Goal: Task Accomplishment & Management: Manage account settings

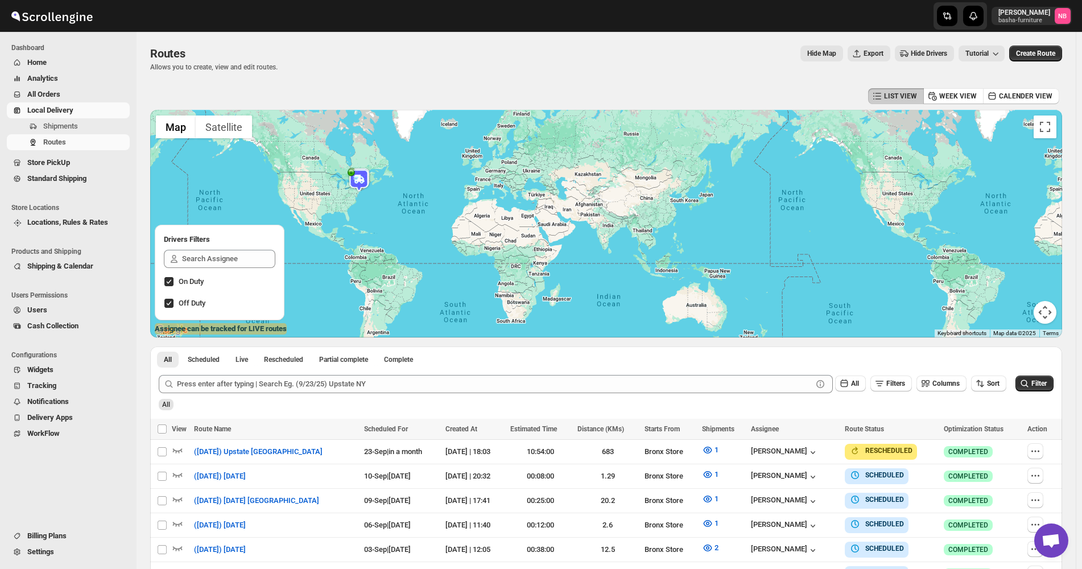
scroll to position [191, 0]
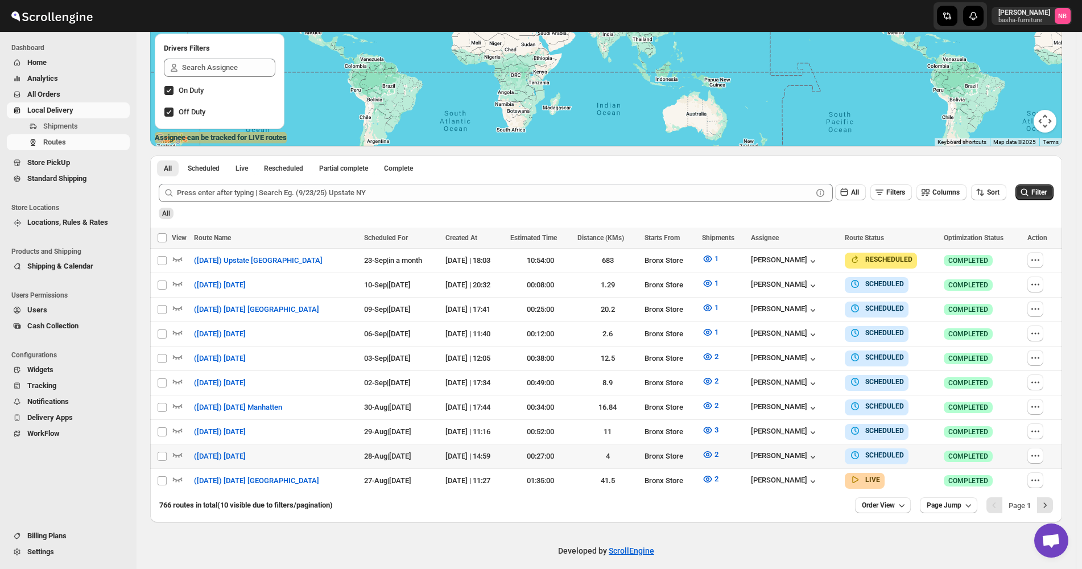
click at [80, 93] on span "All Orders" at bounding box center [77, 94] width 100 height 11
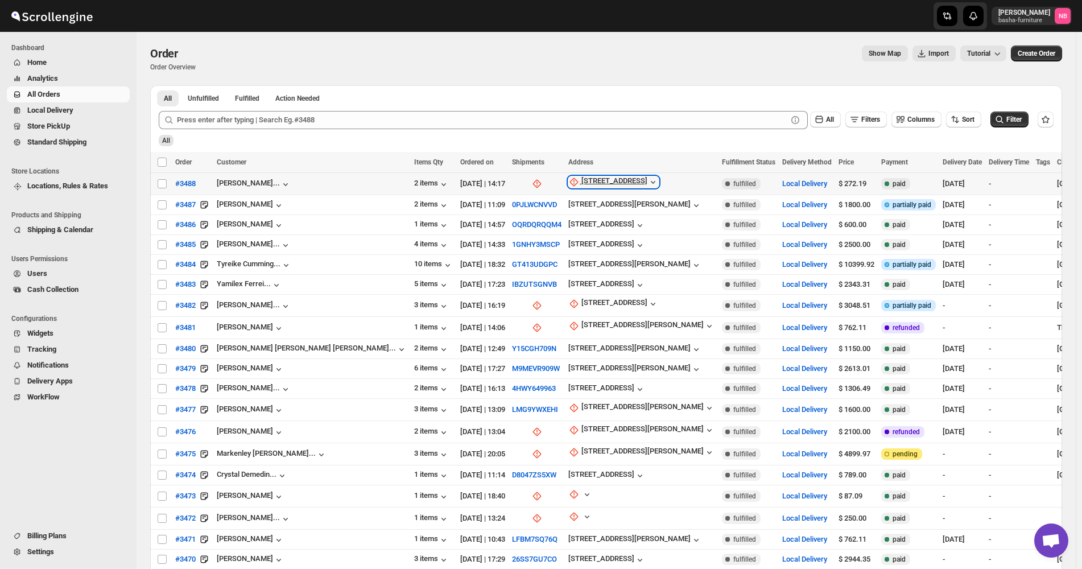
click at [582, 183] on div "[STREET_ADDRESS]" at bounding box center [615, 181] width 66 height 11
click at [517, 238] on span "Update manually" at bounding box center [528, 243] width 60 height 11
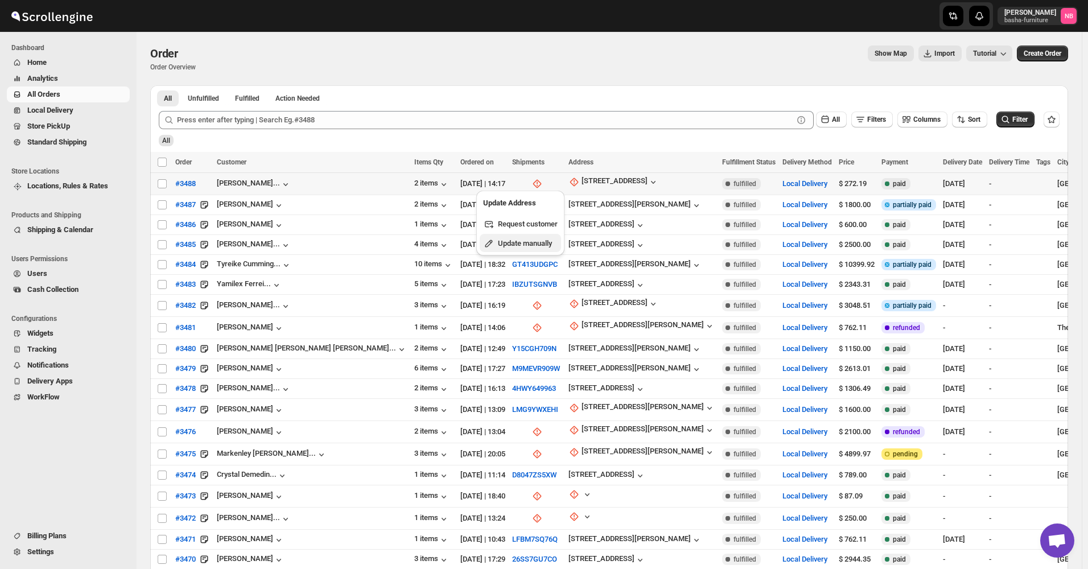
select select "US"
select select "[US_STATE]"
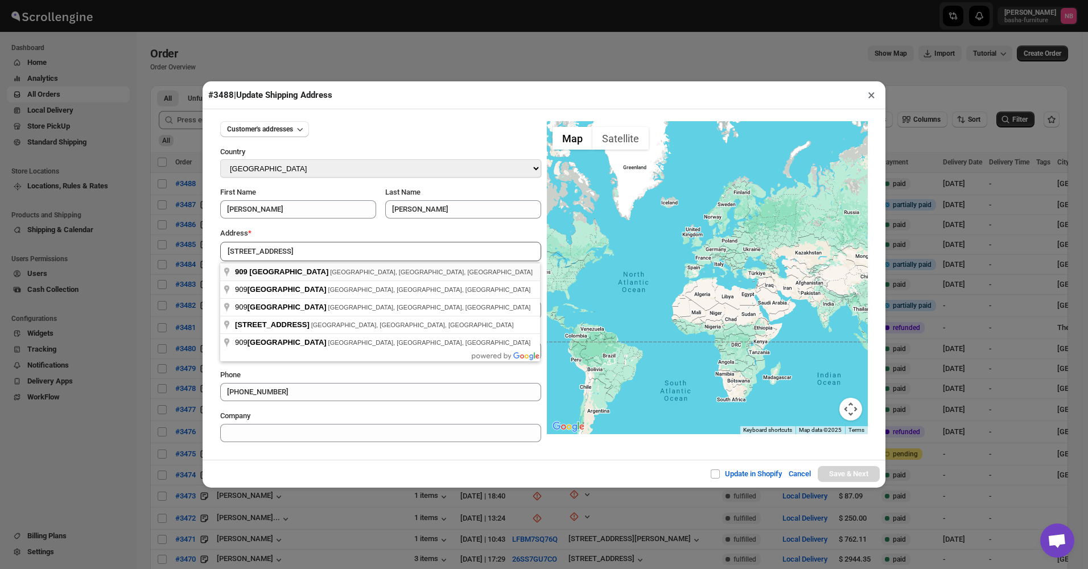
type input "[STREET_ADDRESS]"
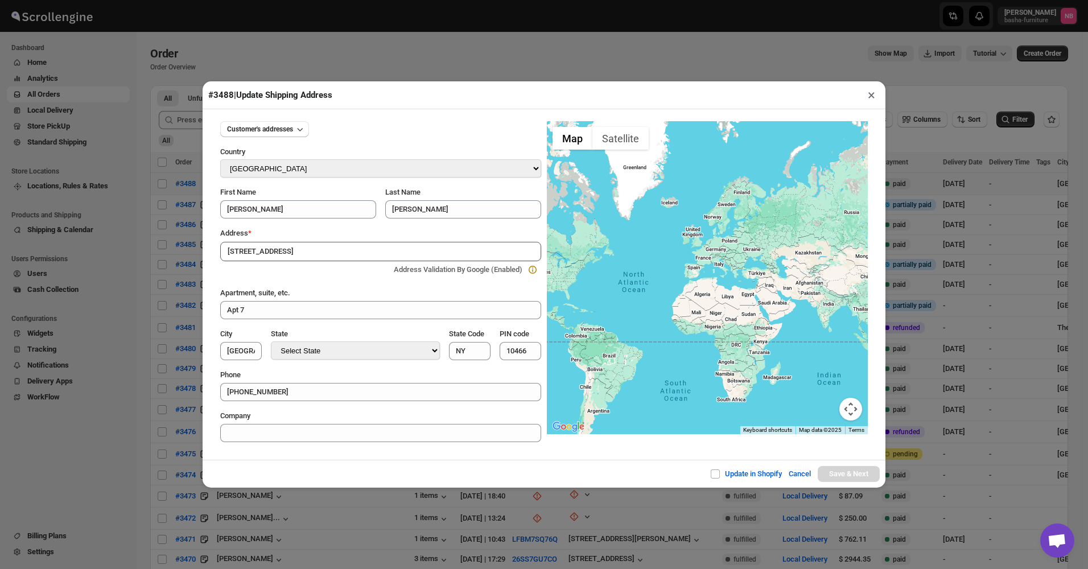
type input "[GEOGRAPHIC_DATA]"
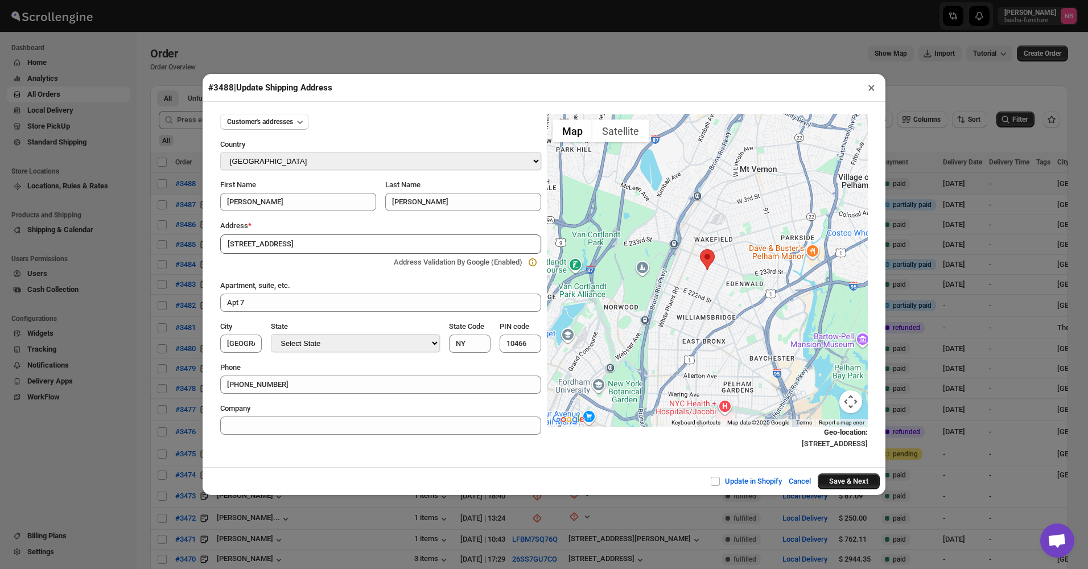
click at [841, 475] on button "Save & Next" at bounding box center [849, 481] width 62 height 16
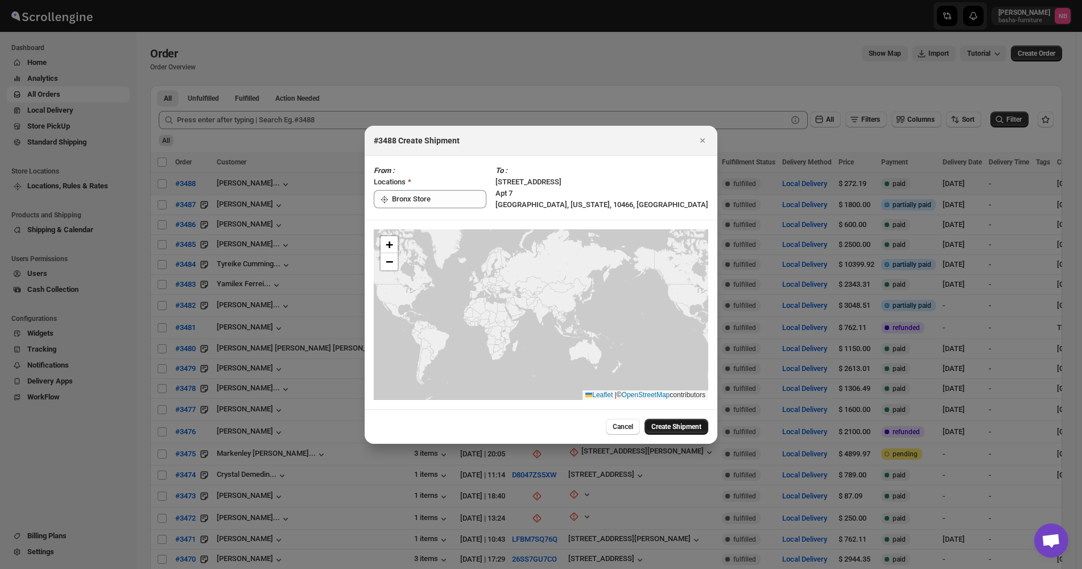
click at [661, 422] on span "Create Shipment" at bounding box center [677, 426] width 50 height 9
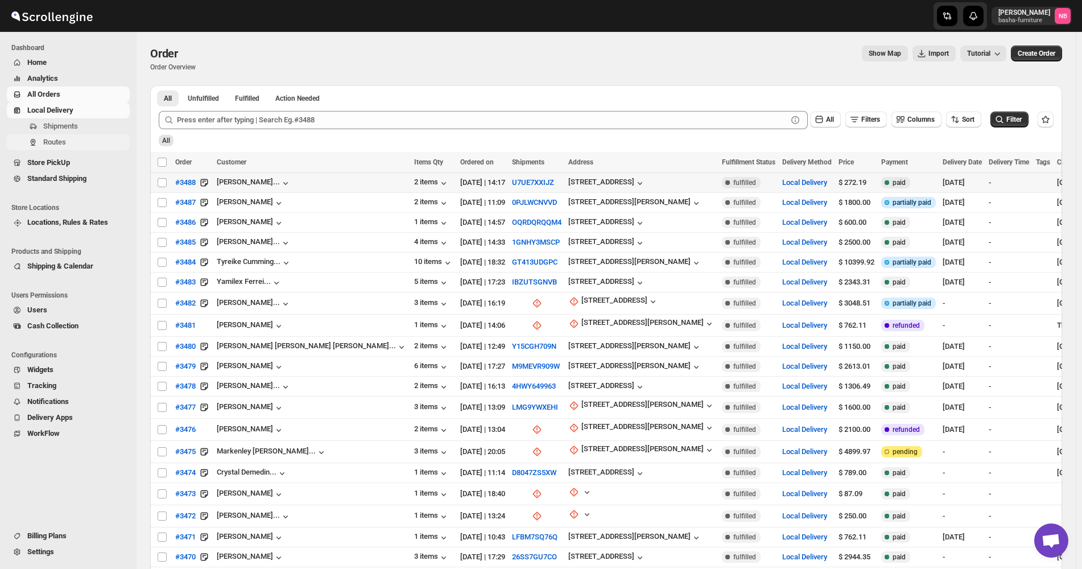
click at [73, 139] on span "Routes" at bounding box center [85, 142] width 84 height 11
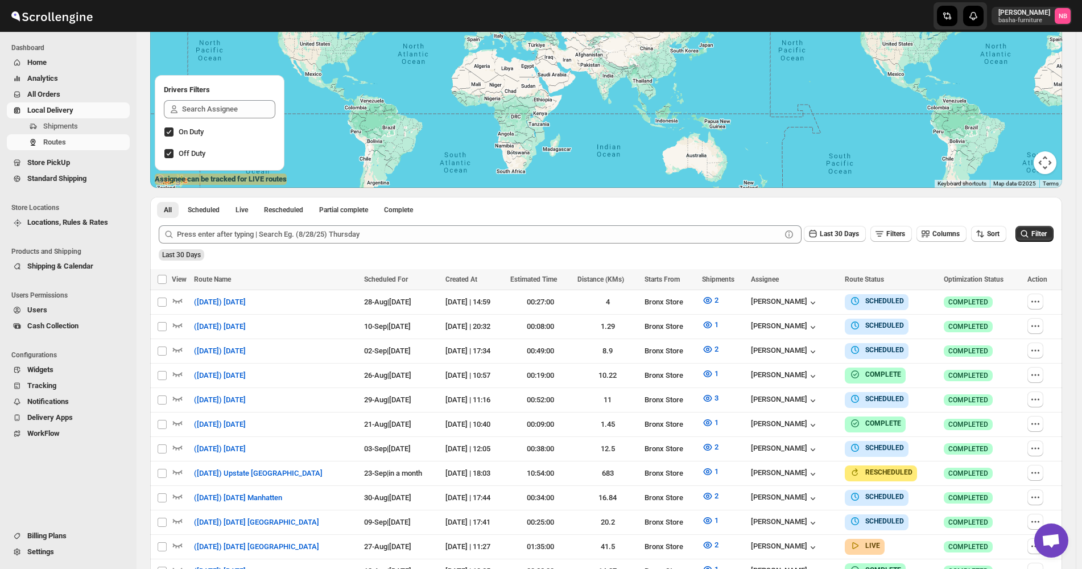
scroll to position [171, 0]
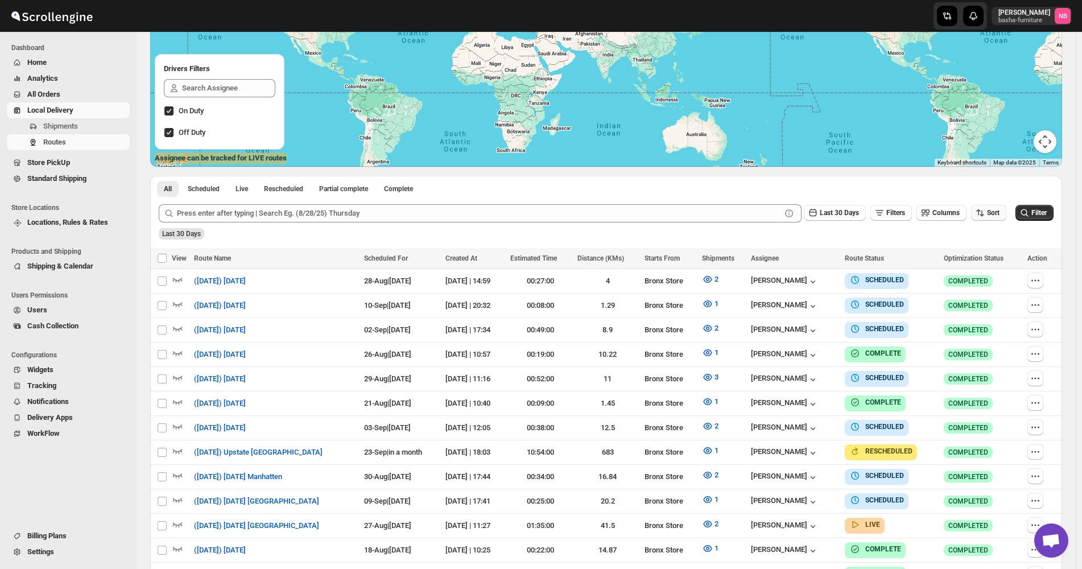
click at [990, 220] on button "Sort" at bounding box center [988, 213] width 35 height 16
click at [982, 285] on ul "Created Date Due Date Route Name Stops Status" at bounding box center [991, 295] width 69 height 100
click at [982, 278] on div "Due Date" at bounding box center [976, 274] width 30 height 11
click at [848, 209] on span "Last 30 Days" at bounding box center [839, 213] width 39 height 8
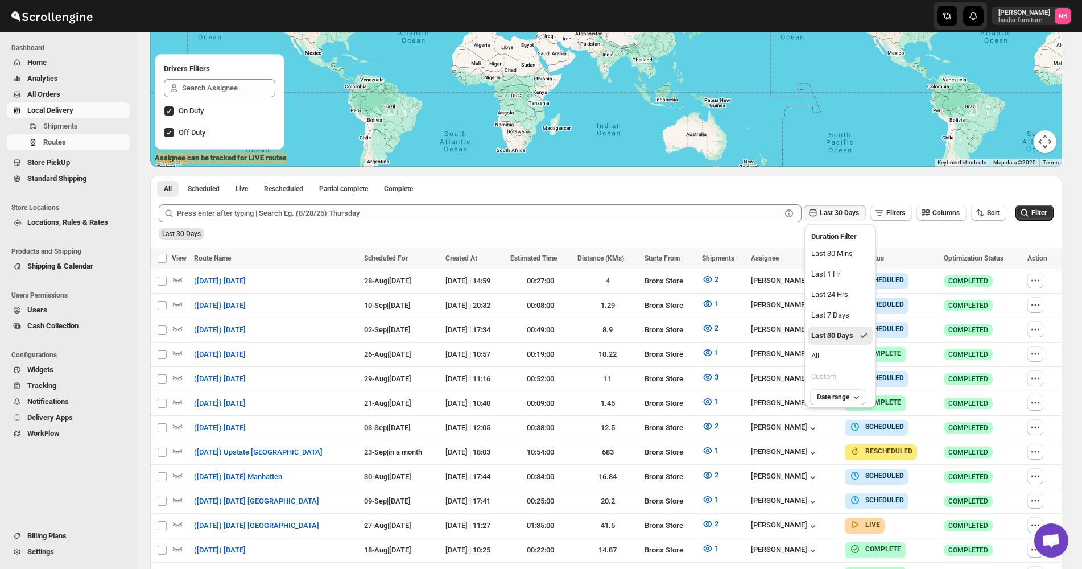
drag, startPoint x: 855, startPoint y: 355, endPoint x: 935, endPoint y: 281, distance: 109.1
click at [854, 355] on button "All" at bounding box center [840, 356] width 65 height 18
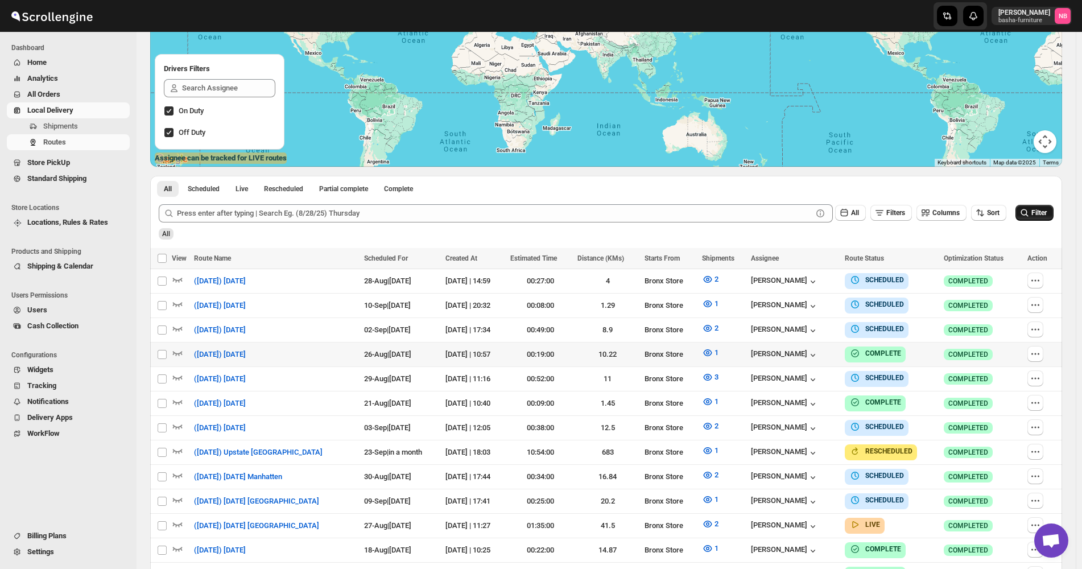
click at [1021, 210] on button "Filter" at bounding box center [1035, 213] width 38 height 16
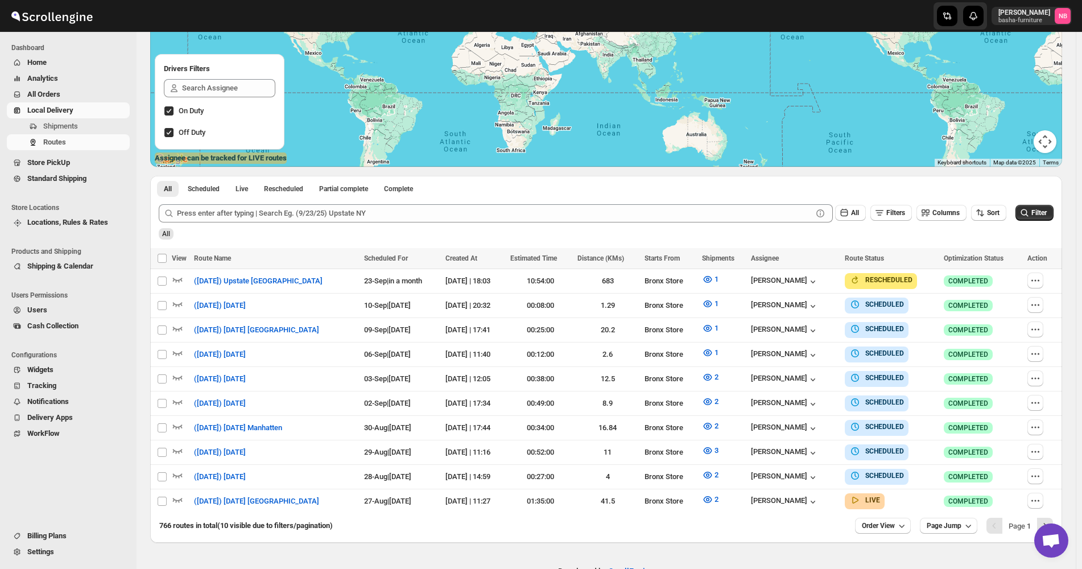
scroll to position [196, 0]
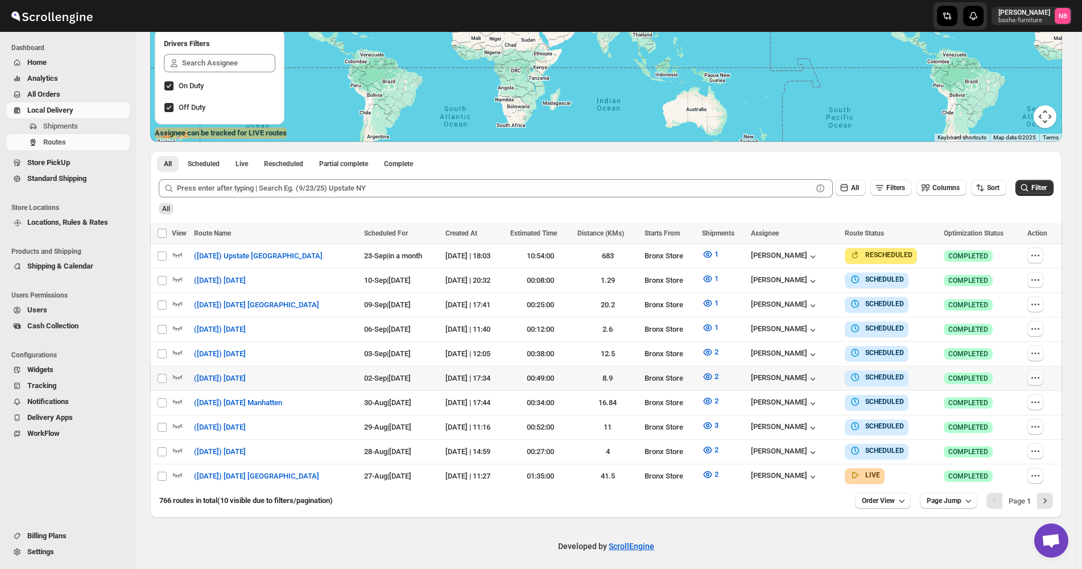
click at [1036, 374] on icon "button" at bounding box center [1035, 377] width 11 height 11
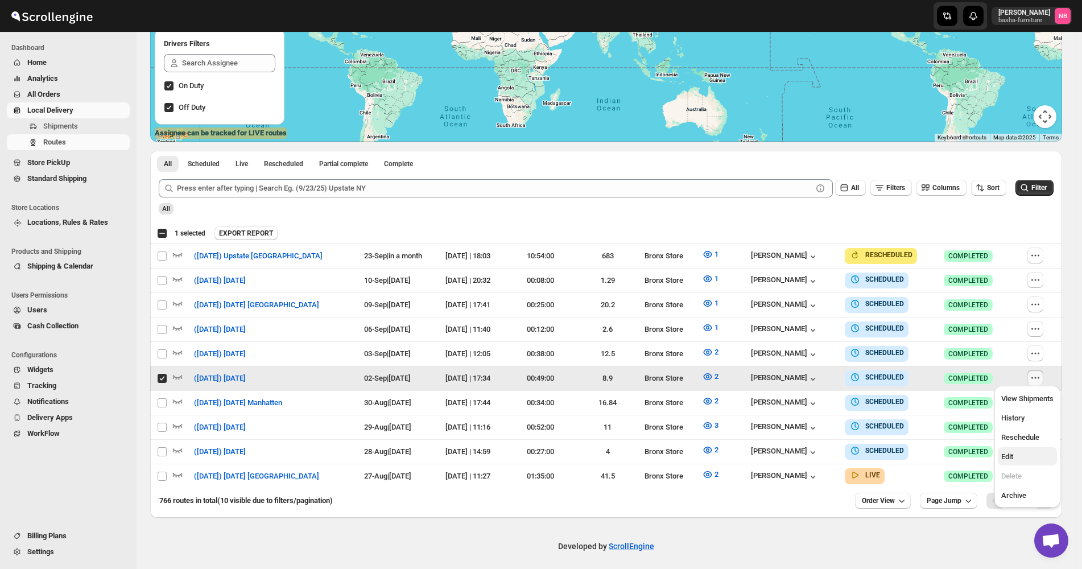
click at [1020, 452] on span "Edit" at bounding box center [1028, 456] width 52 height 11
checkbox input "false"
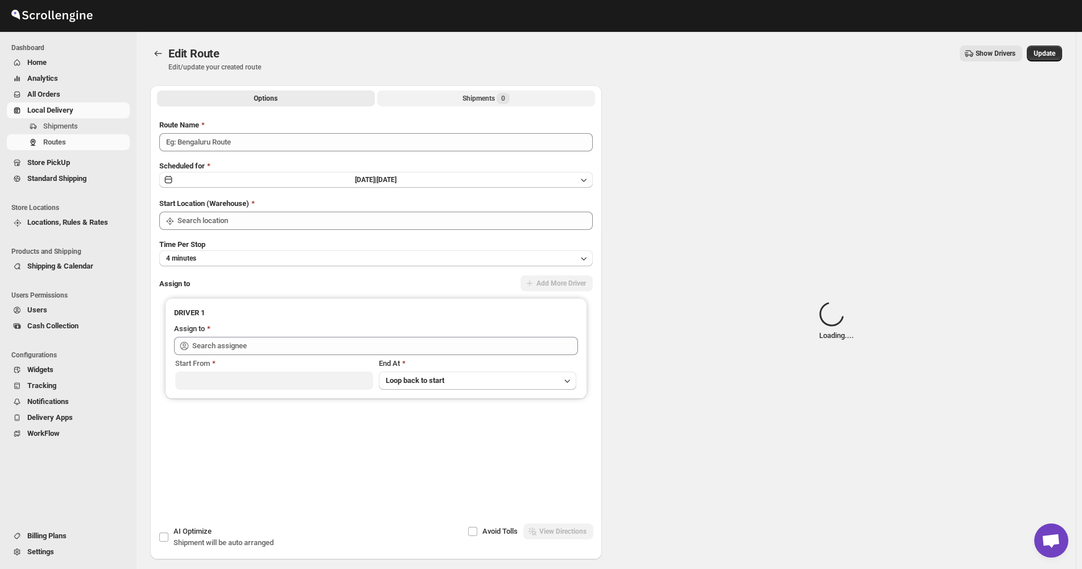
type input "([DATE]) [DATE]"
type input "Bronx Store"
type input "[PERSON_NAME] ([EMAIL_ADDRESS][DOMAIN_NAME])"
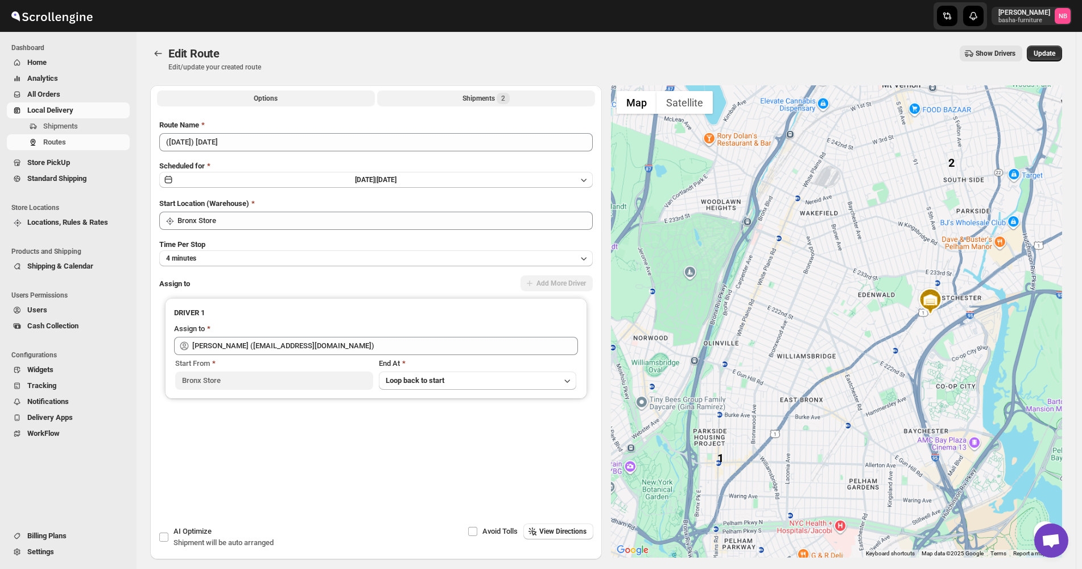
click at [420, 102] on button "Shipments 2" at bounding box center [486, 98] width 218 height 16
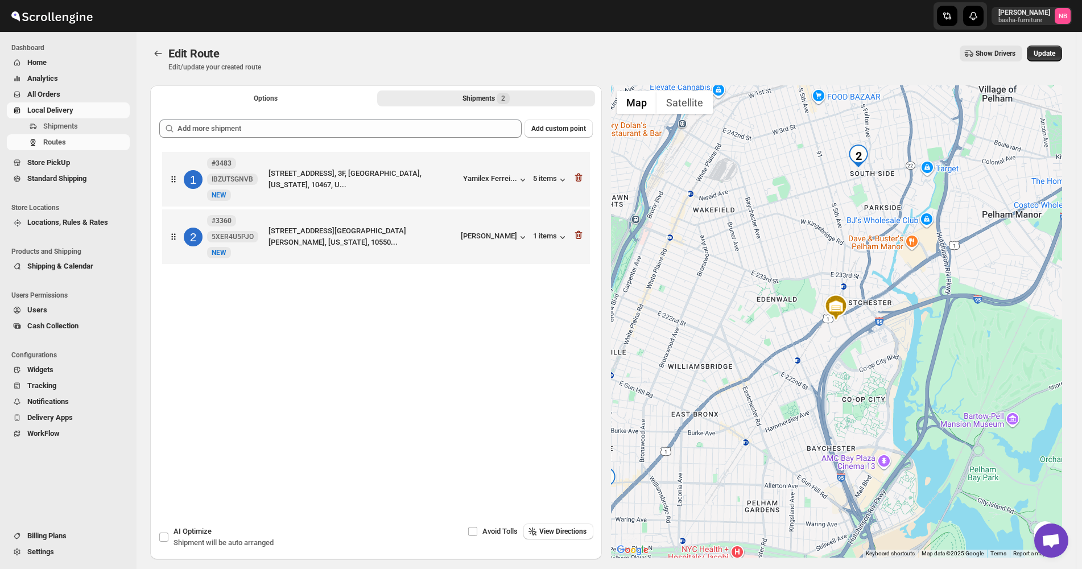
click at [403, 139] on div "Add custom point 1 #3483 IBZUTSGNVB New NEW [STREET_ADDRESS], 3F, [GEOGRAPHIC_D…" at bounding box center [376, 300] width 434 height 360
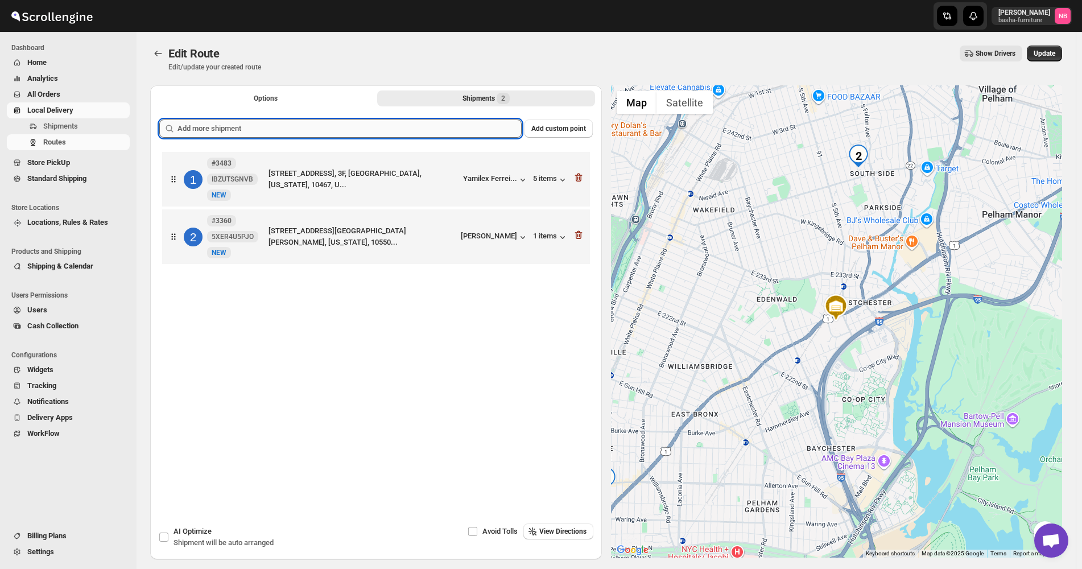
click at [404, 134] on input "text" at bounding box center [350, 129] width 344 height 18
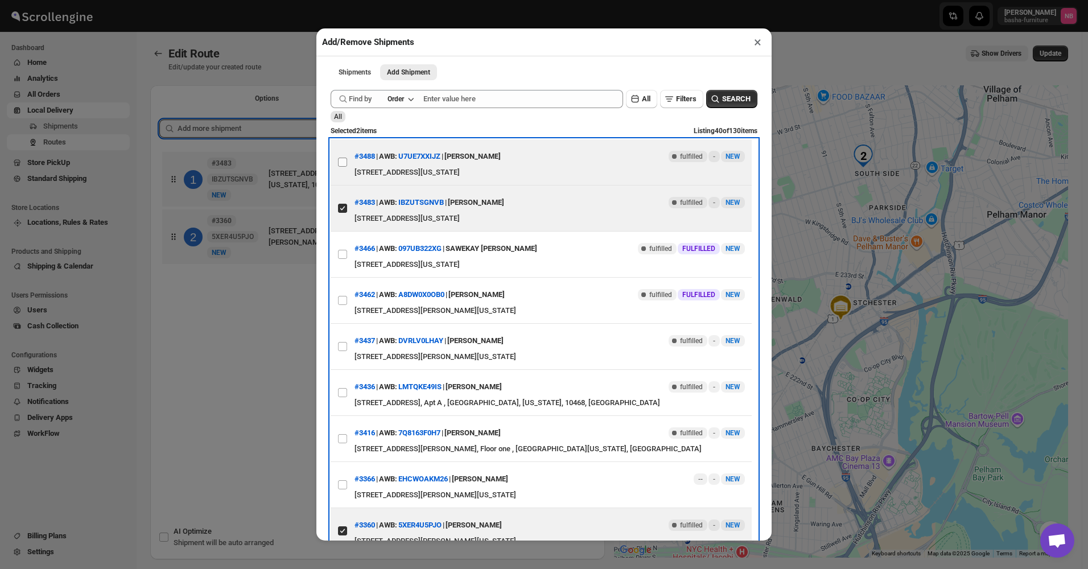
click at [348, 159] on label "View details for 68af556cc0fa9a00bc70a59b" at bounding box center [343, 162] width 24 height 46
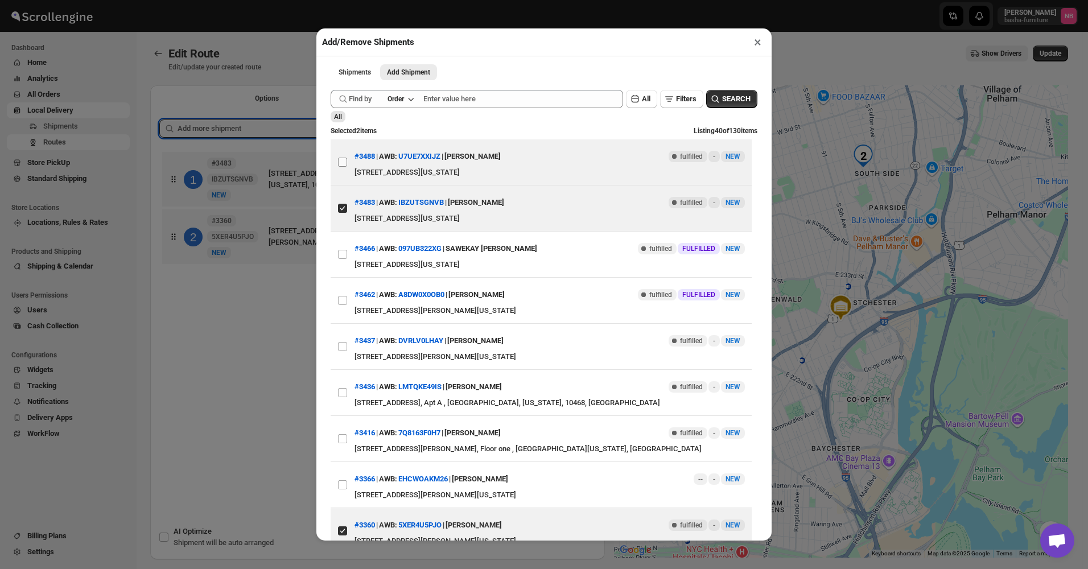
click at [347, 159] on input "View details for 68af556cc0fa9a00bc70a59b" at bounding box center [342, 162] width 9 height 9
checkbox input "true"
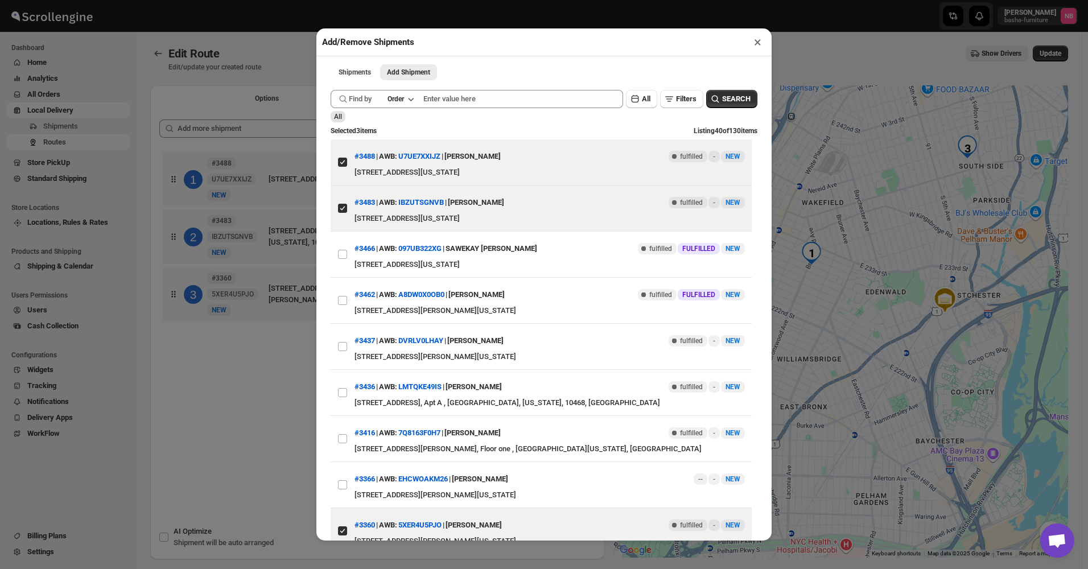
click at [275, 393] on div "Add/Remove Shipments × Shipments Add Shipment More views Shipments Add Shipment…" at bounding box center [544, 284] width 1088 height 569
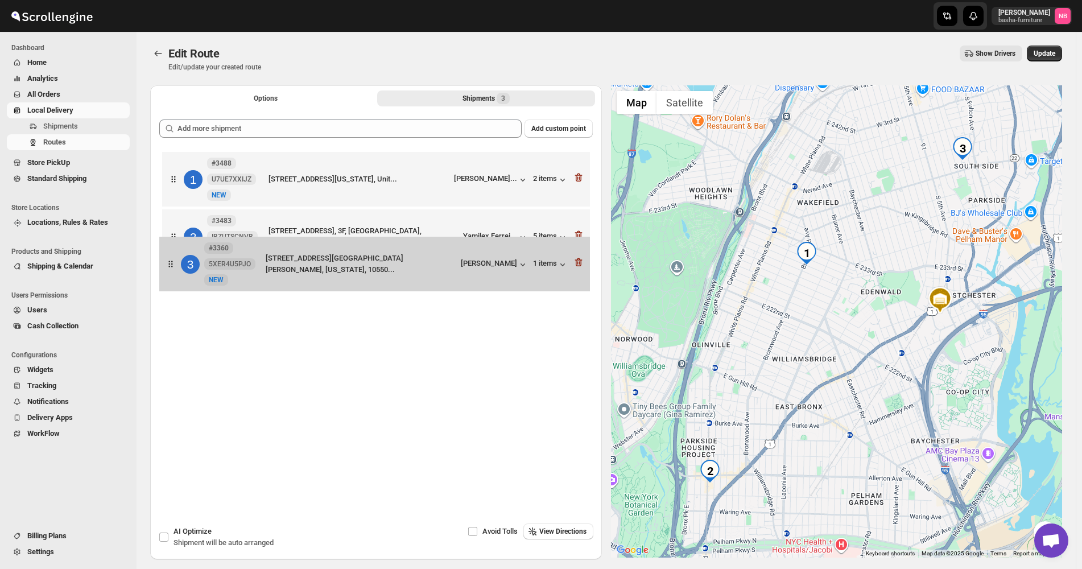
drag, startPoint x: 395, startPoint y: 294, endPoint x: 399, endPoint y: 234, distance: 59.9
click at [399, 234] on div "1 #3488 U7UE7XXIJZ New NEW [STREET_ADDRESS][GEOGRAPHIC_DATA][US_STATE], Unit...…" at bounding box center [376, 238] width 434 height 178
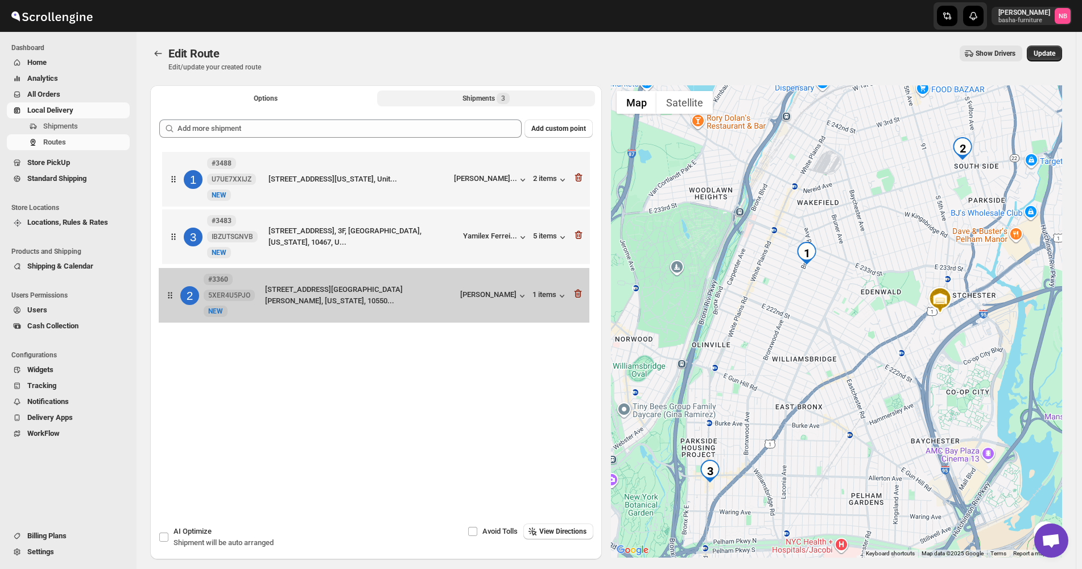
drag, startPoint x: 398, startPoint y: 242, endPoint x: 392, endPoint y: 299, distance: 57.3
click at [392, 315] on div "1 #3488 U7UE7XXIJZ New NEW [STREET_ADDRESS][GEOGRAPHIC_DATA][US_STATE], Unit...…" at bounding box center [376, 238] width 434 height 178
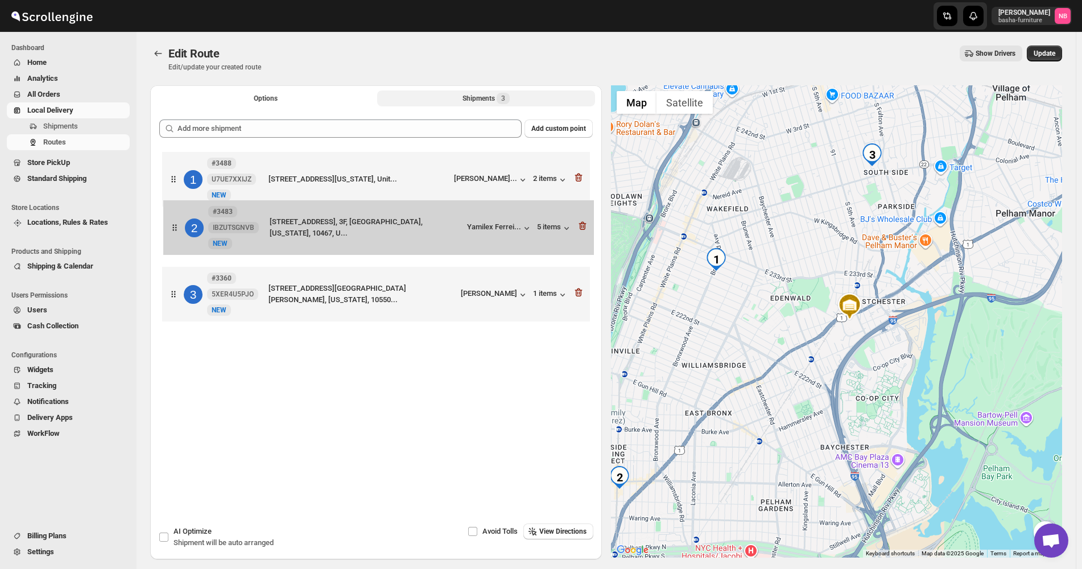
drag, startPoint x: 392, startPoint y: 225, endPoint x: 390, endPoint y: 171, distance: 53.5
click at [392, 172] on div "1 #3488 U7UE7XXIJZ New NEW [STREET_ADDRESS][GEOGRAPHIC_DATA][US_STATE], Unit...…" at bounding box center [376, 238] width 434 height 178
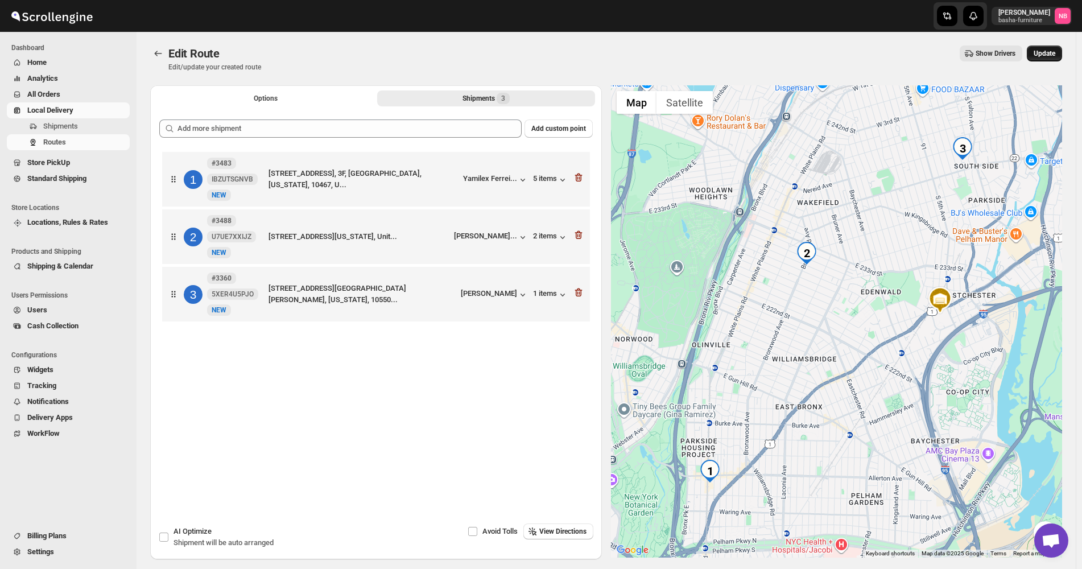
click at [1040, 54] on span "Update" at bounding box center [1045, 53] width 22 height 9
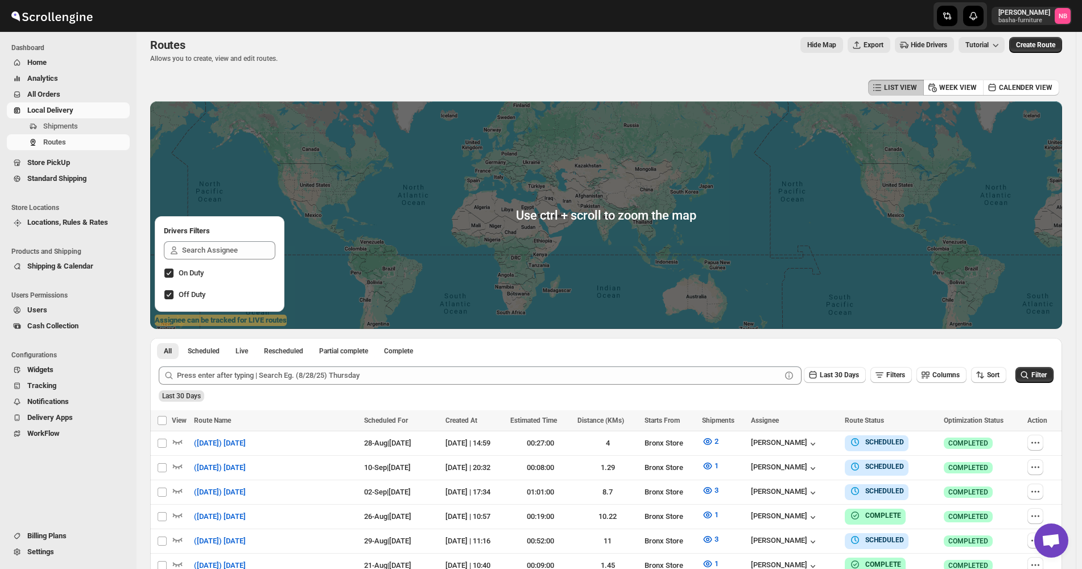
scroll to position [228, 0]
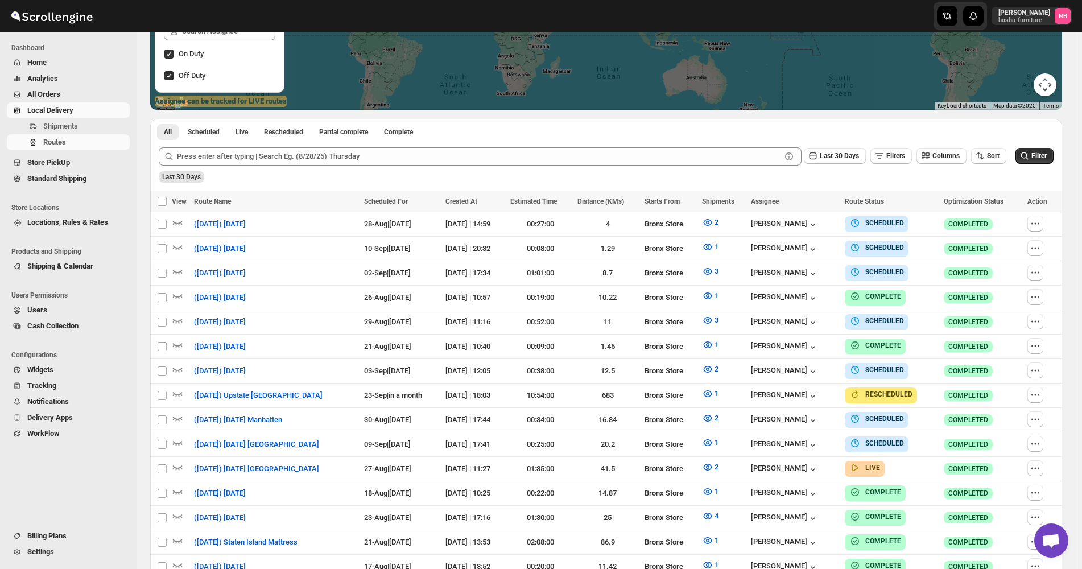
click at [993, 166] on div "Last 30 Days" at bounding box center [604, 172] width 897 height 19
click at [994, 161] on button "Sort" at bounding box center [988, 156] width 35 height 16
click at [985, 207] on ul "Created Date Due Date Route Name Stops Status" at bounding box center [991, 238] width 69 height 100
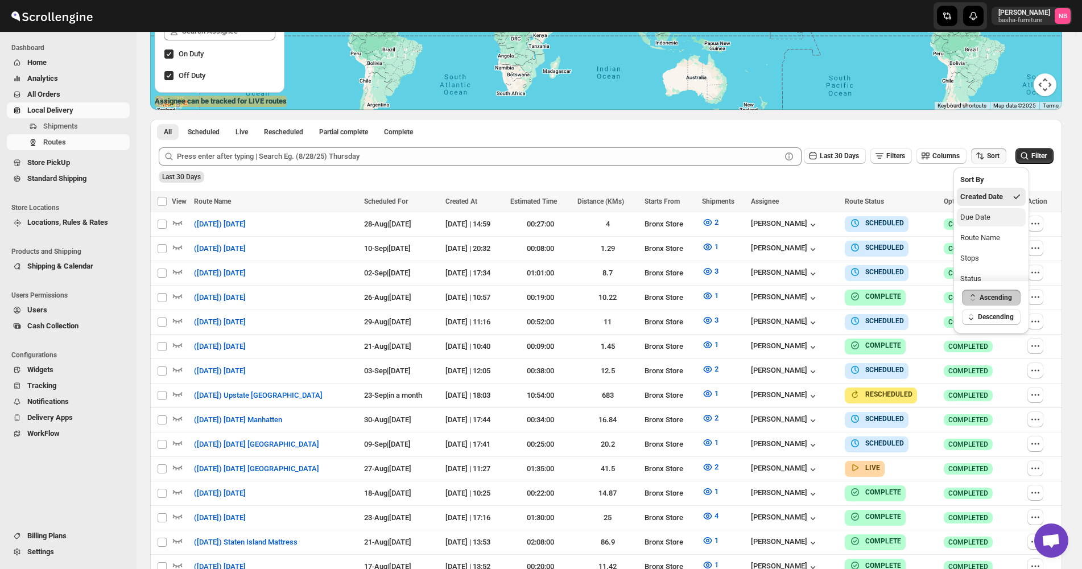
click at [983, 213] on div "Due Date" at bounding box center [976, 217] width 30 height 11
click at [830, 158] on span "Last 30 Days" at bounding box center [839, 156] width 39 height 8
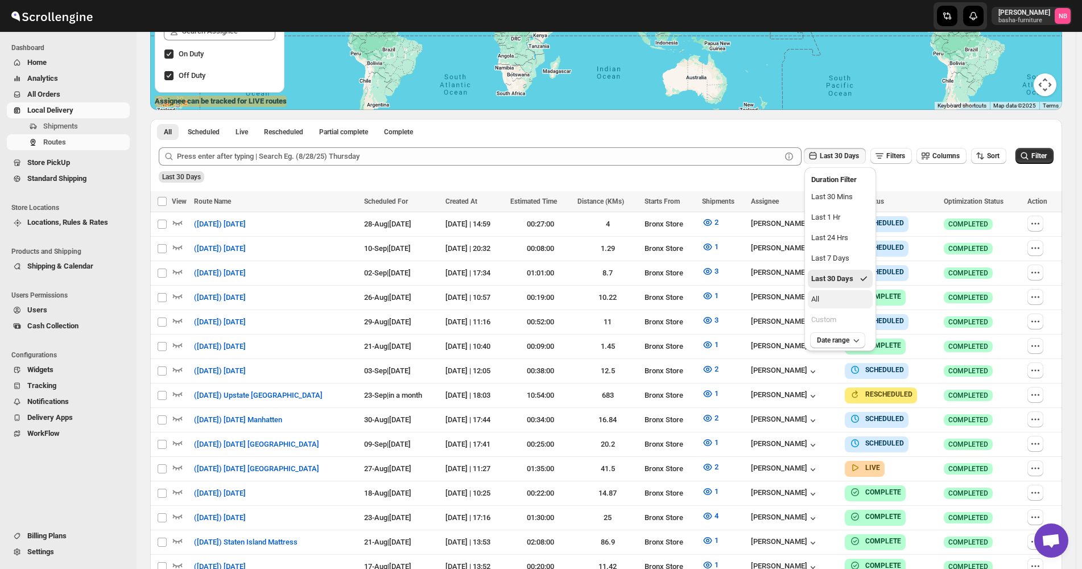
click at [833, 300] on button "All" at bounding box center [840, 299] width 65 height 18
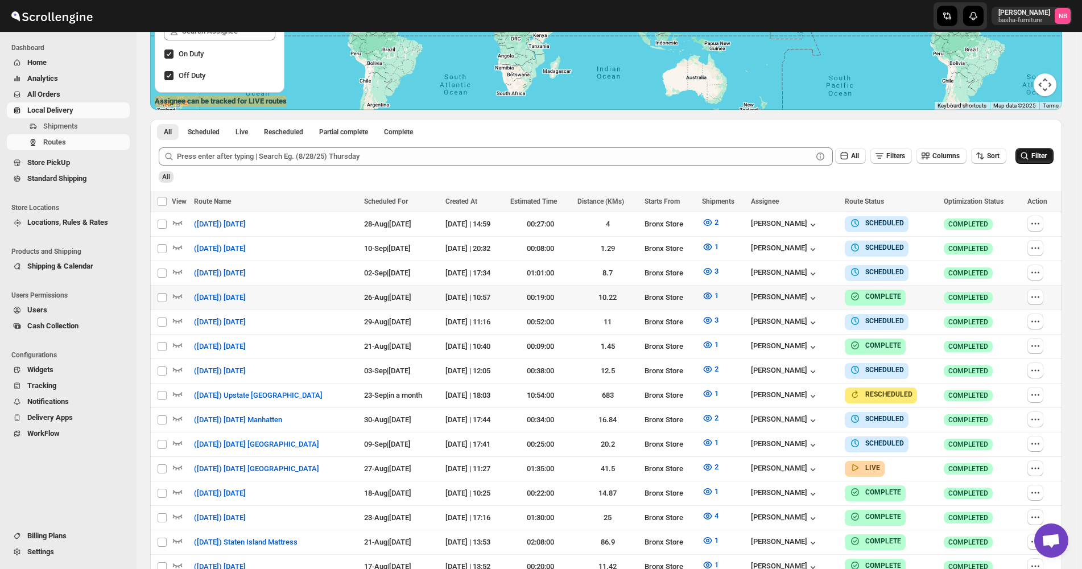
click at [1027, 162] on button "Filter" at bounding box center [1035, 156] width 38 height 16
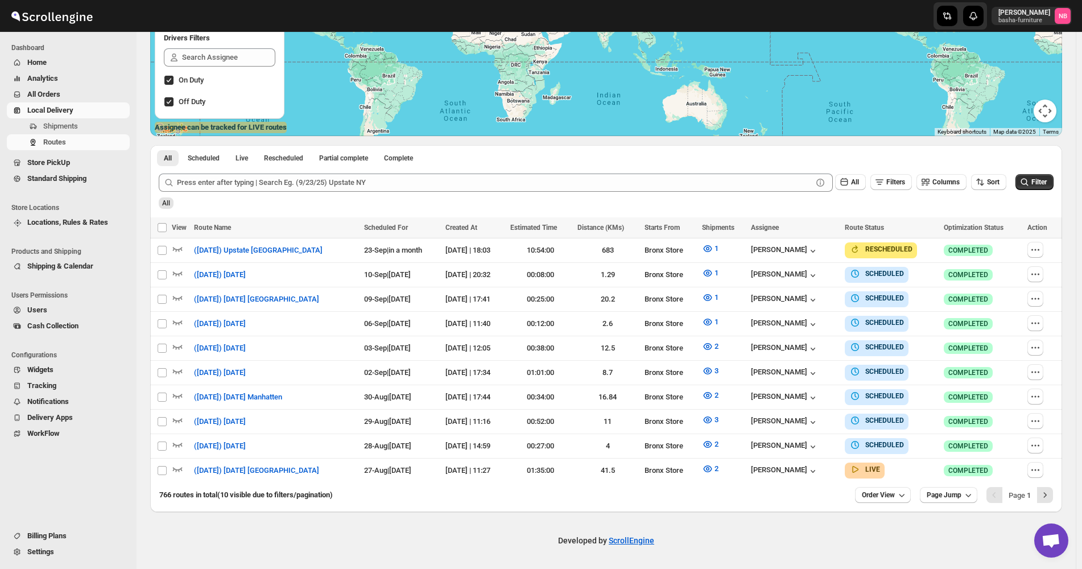
scroll to position [196, 0]
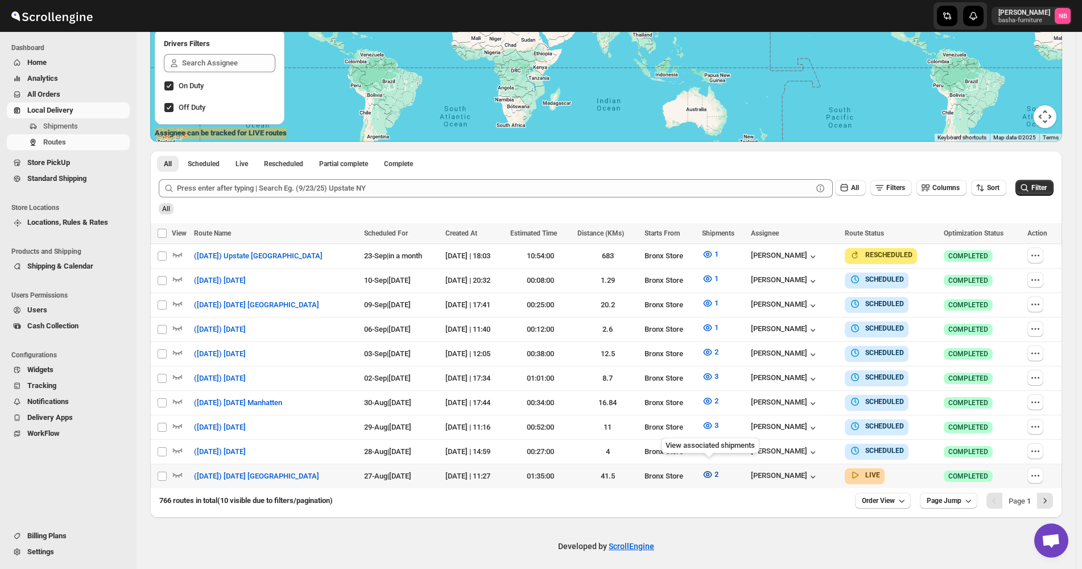
click at [709, 471] on icon "button" at bounding box center [707, 474] width 9 height 7
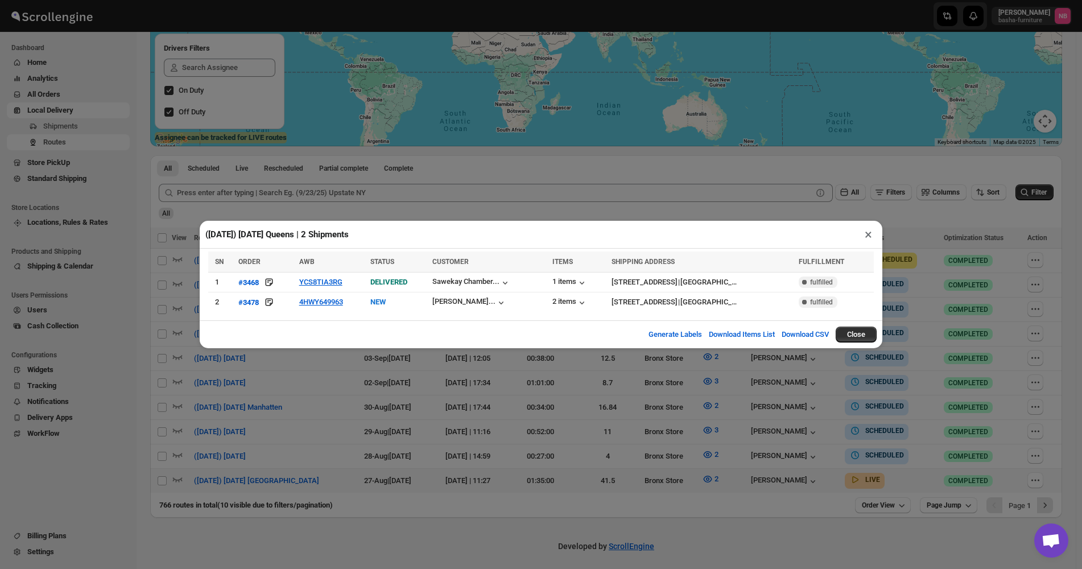
click at [331, 397] on div "([DATE]) [DATE] Queens | 2 Shipments × SN ORDER AWB STATUS CUSTOMER ITEMS SHIPP…" at bounding box center [541, 284] width 1082 height 569
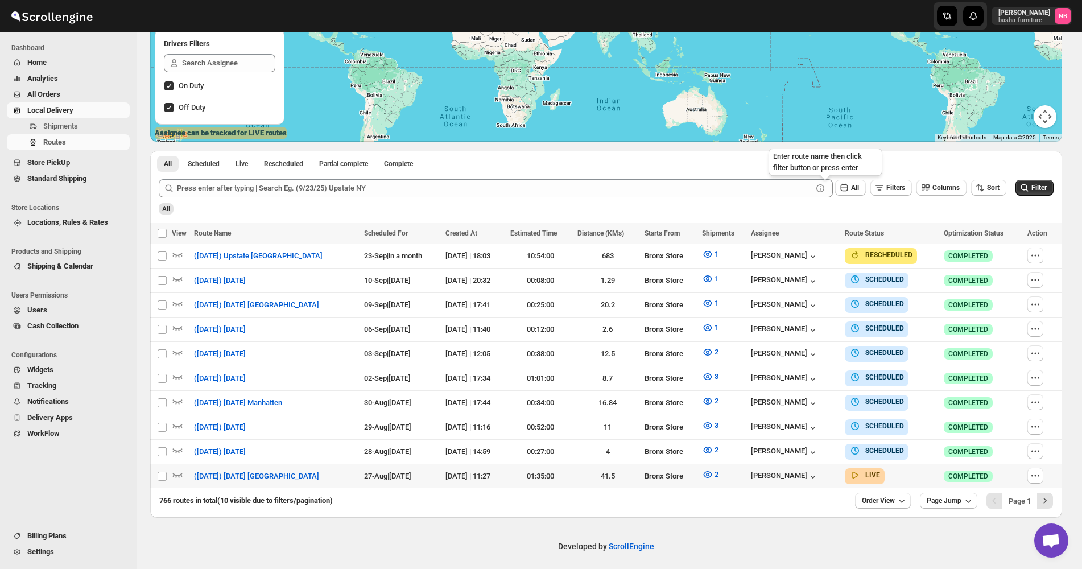
click at [825, 171] on div "All Filters Columns Sort Filter" at bounding box center [602, 183] width 904 height 27
click at [705, 444] on icon "button" at bounding box center [707, 449] width 11 height 11
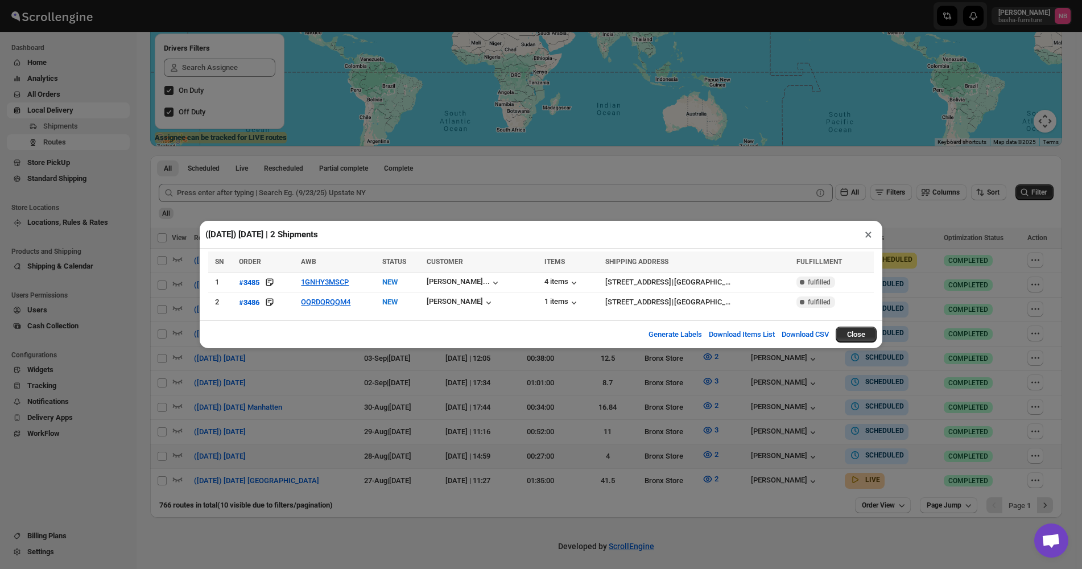
click at [519, 407] on div "([DATE]) [DATE] | 2 Shipments × SN ORDER AWB STATUS CUSTOMER ITEMS SHIPPING ADD…" at bounding box center [541, 284] width 1082 height 569
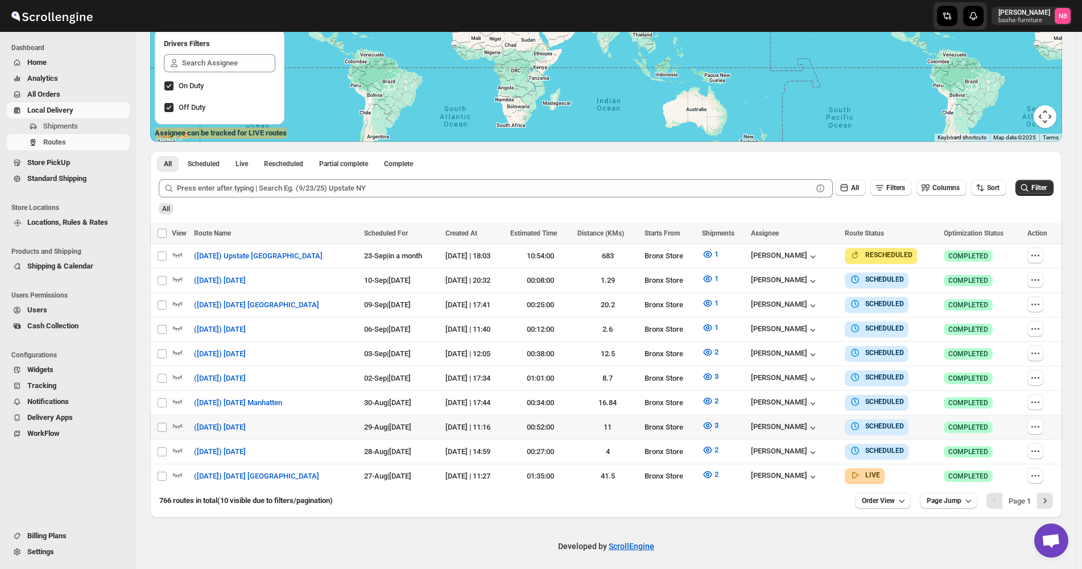
click at [707, 431] on td "3" at bounding box center [724, 427] width 50 height 24
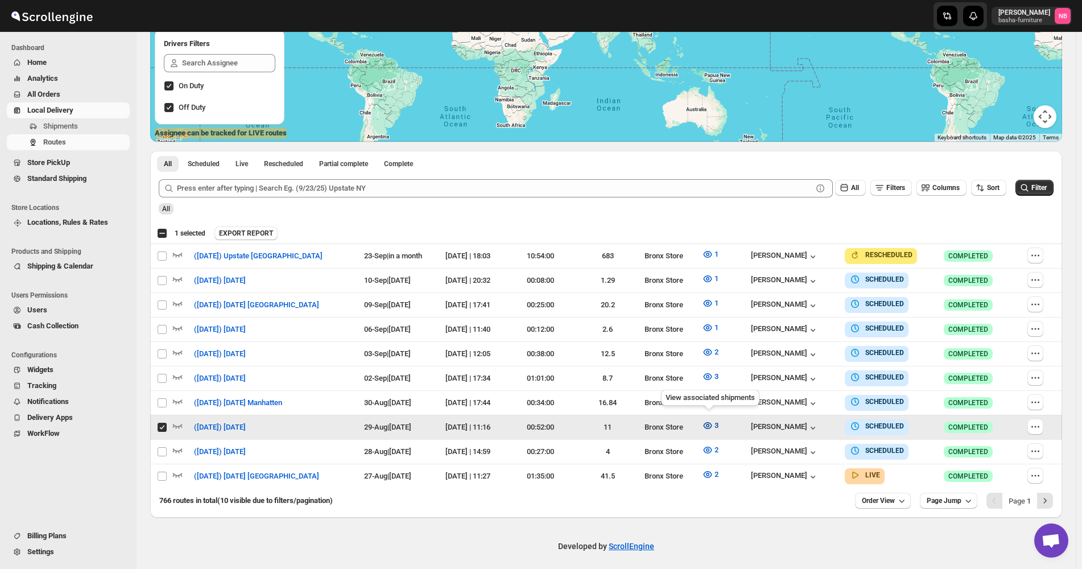
click at [708, 423] on icon "button" at bounding box center [707, 425] width 11 height 11
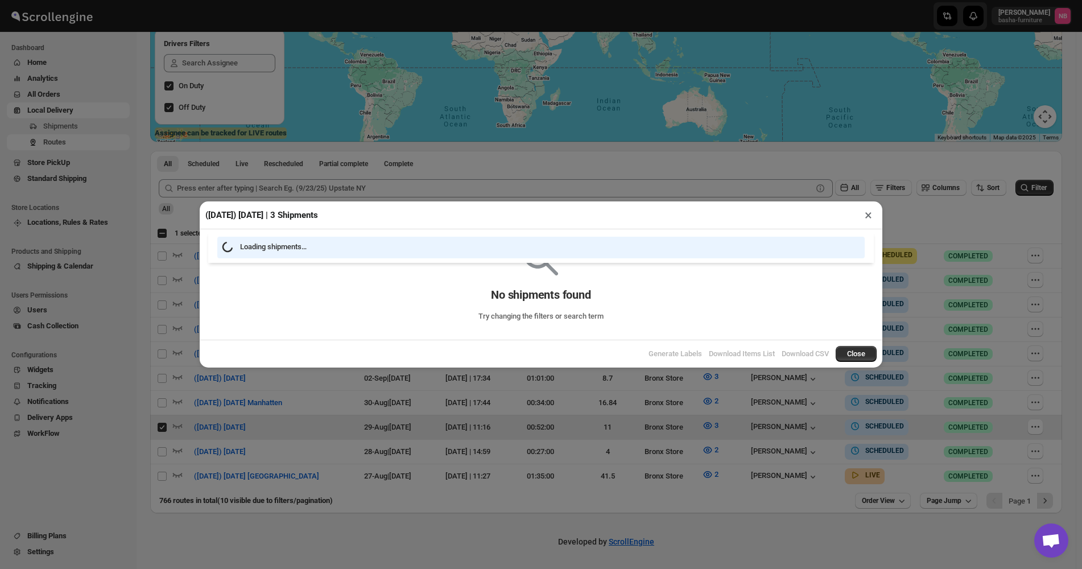
scroll to position [191, 0]
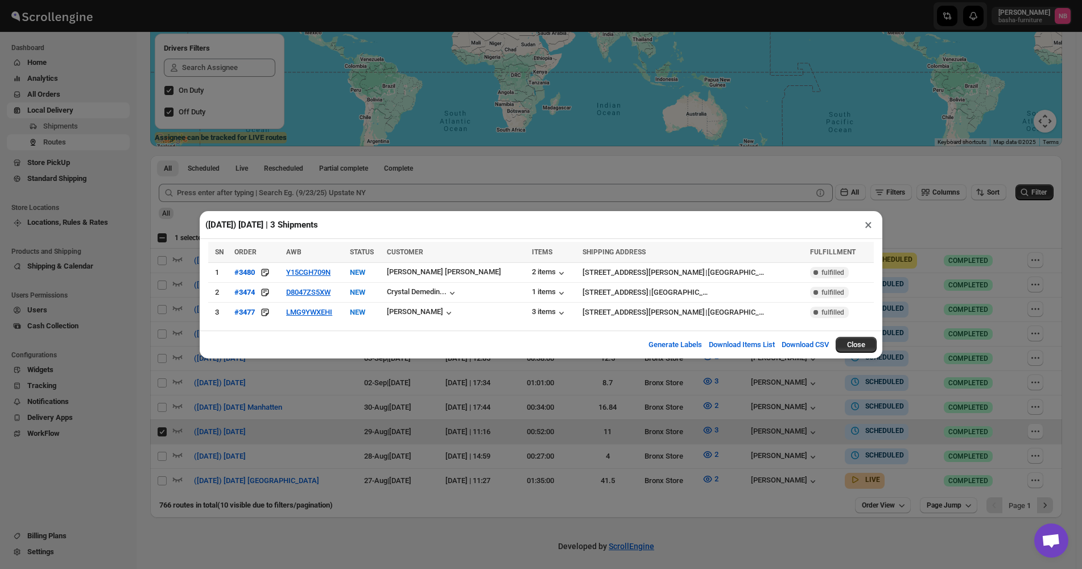
click at [430, 550] on div "([DATE]) [DATE] | 3 Shipments × SN ORDER AWB STATUS CUSTOMER ITEMS SHIPPING ADD…" at bounding box center [541, 284] width 1082 height 569
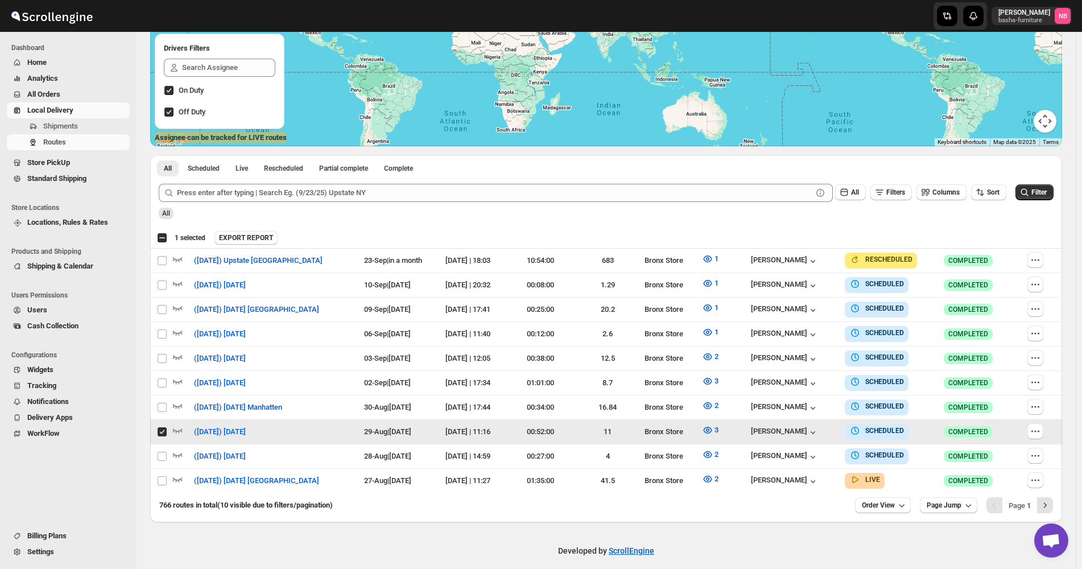
scroll to position [196, 0]
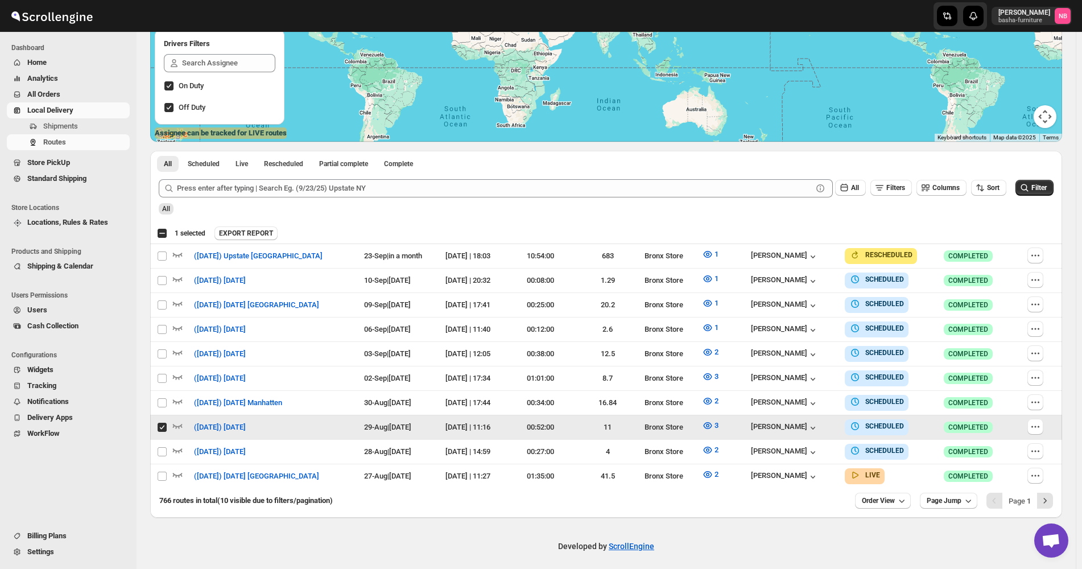
click at [163, 427] on input "Select route" at bounding box center [162, 427] width 9 height 9
checkbox input "false"
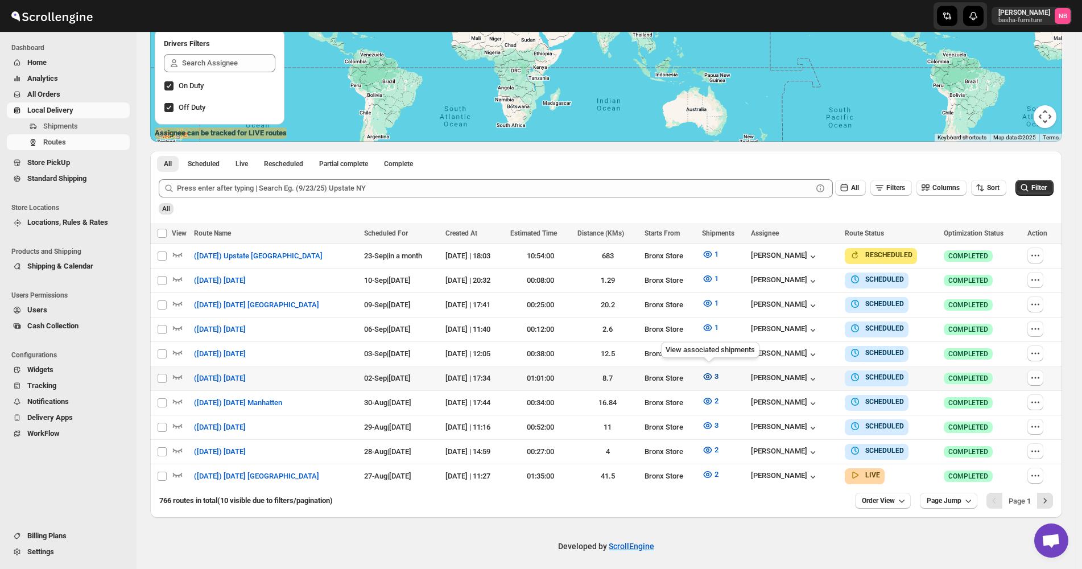
click at [705, 374] on icon "button" at bounding box center [707, 376] width 11 height 11
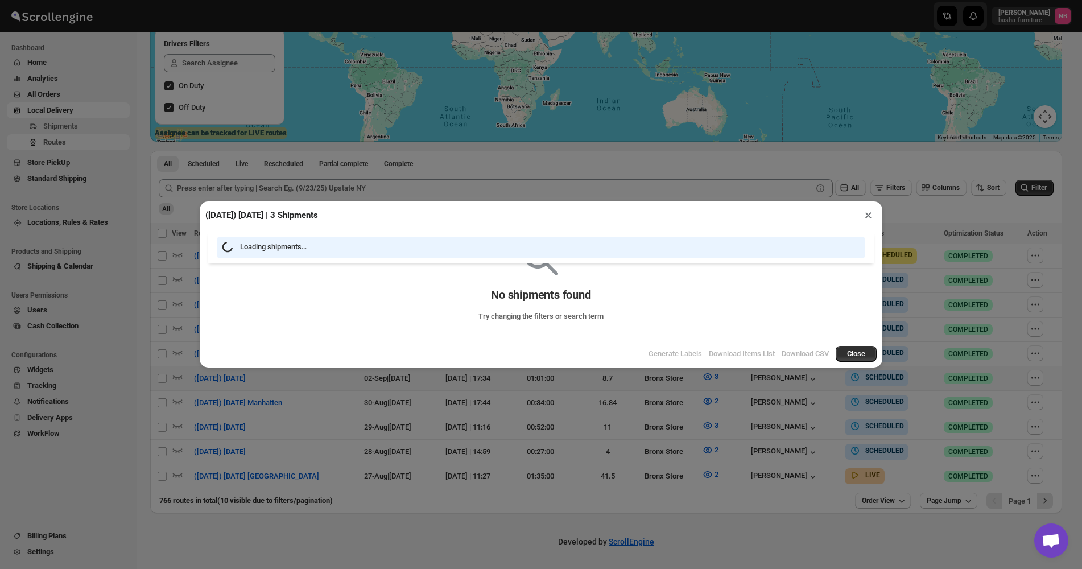
scroll to position [191, 0]
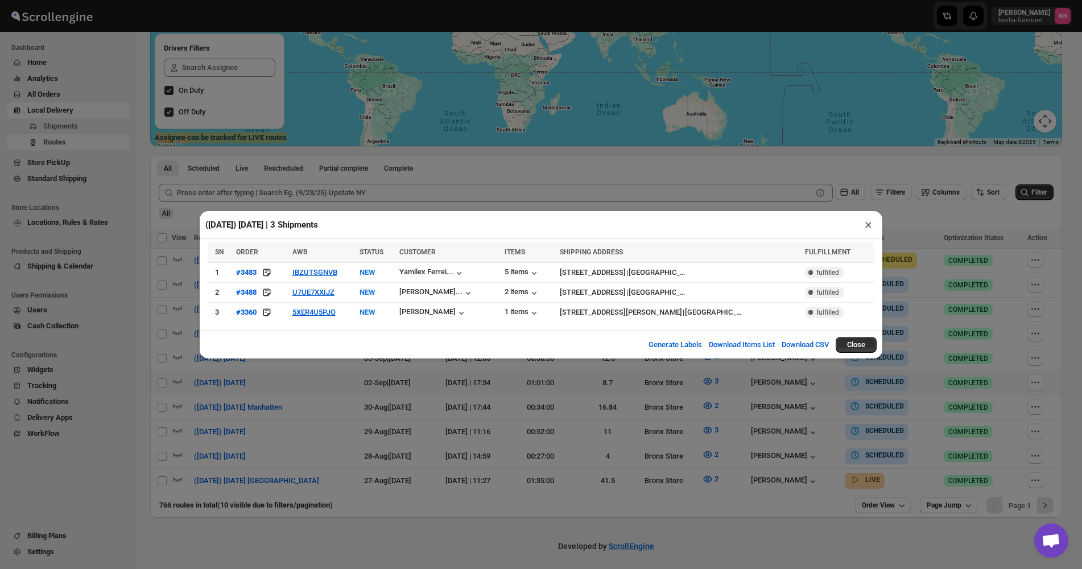
click at [517, 429] on div "([DATE]) [DATE] | 3 Shipments × SN ORDER AWB STATUS CUSTOMER ITEMS SHIPPING ADD…" at bounding box center [541, 284] width 1082 height 569
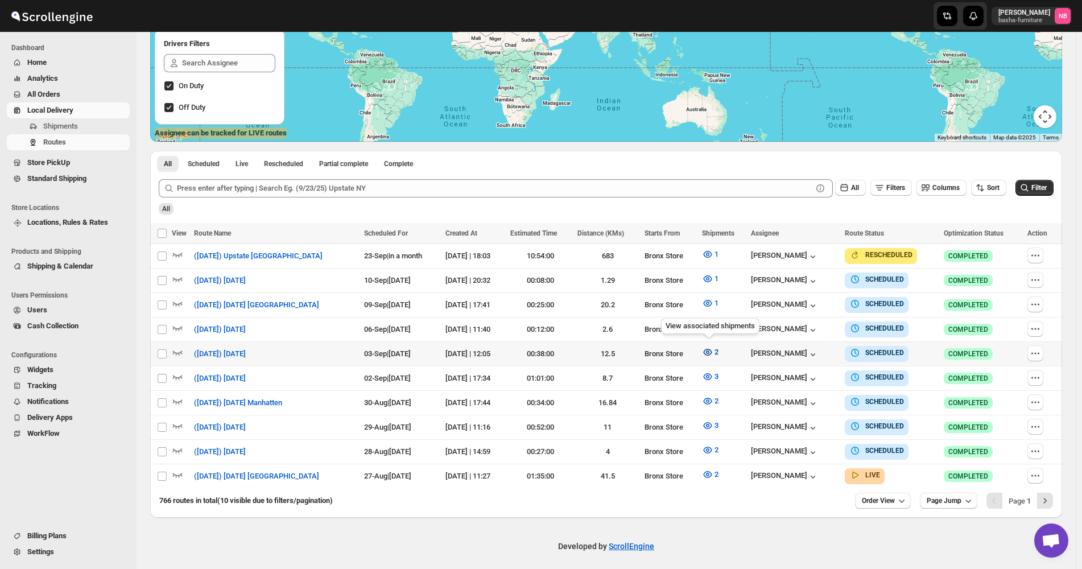
click at [711, 359] on button "2" at bounding box center [710, 352] width 30 height 18
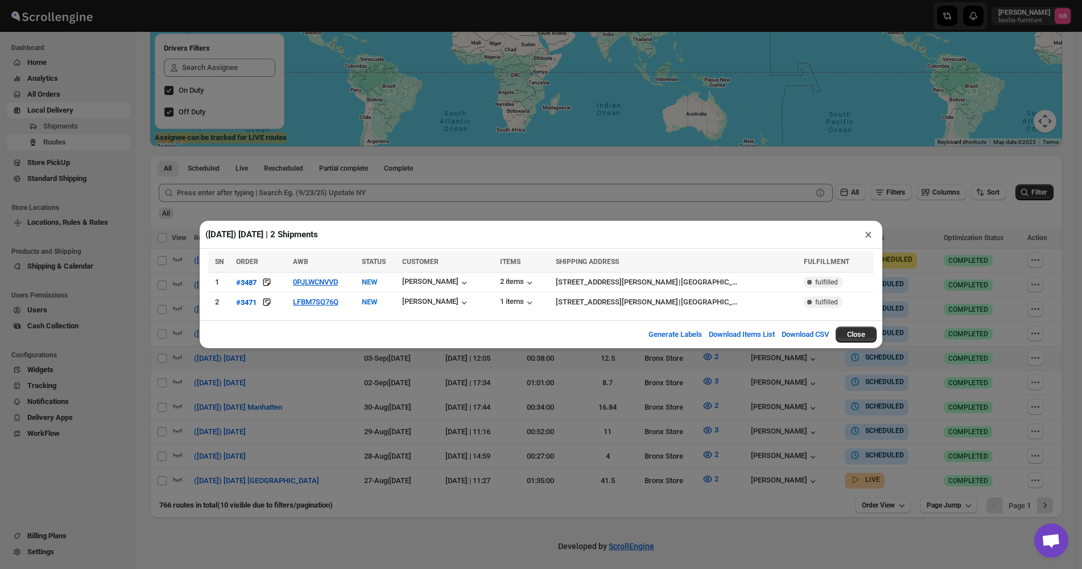
click at [370, 385] on div "([DATE]) [DATE] | 2 Shipments × SN ORDER AWB STATUS CUSTOMER ITEMS SHIPPING ADD…" at bounding box center [541, 284] width 1082 height 569
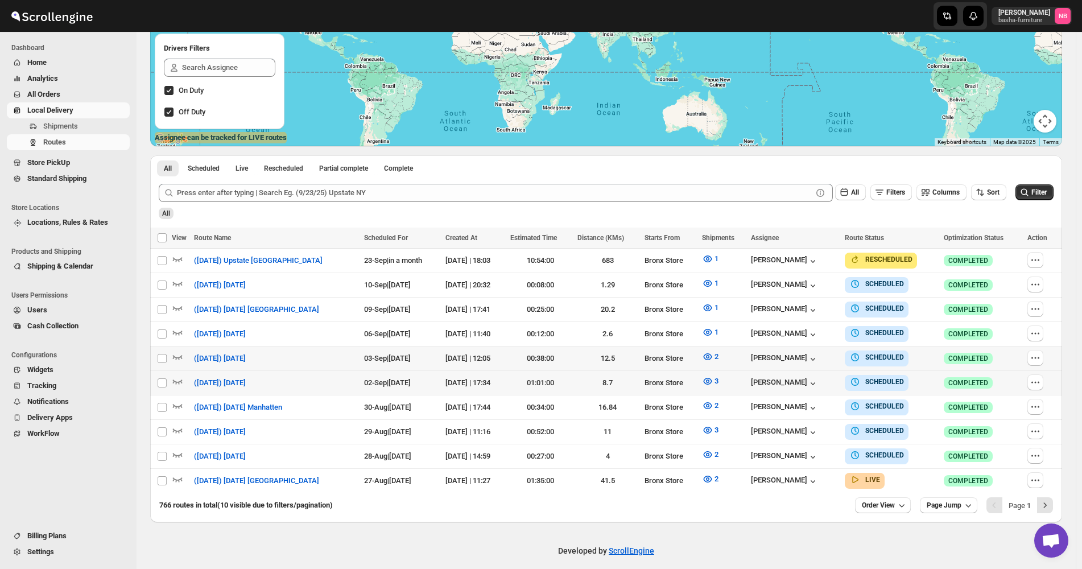
scroll to position [196, 0]
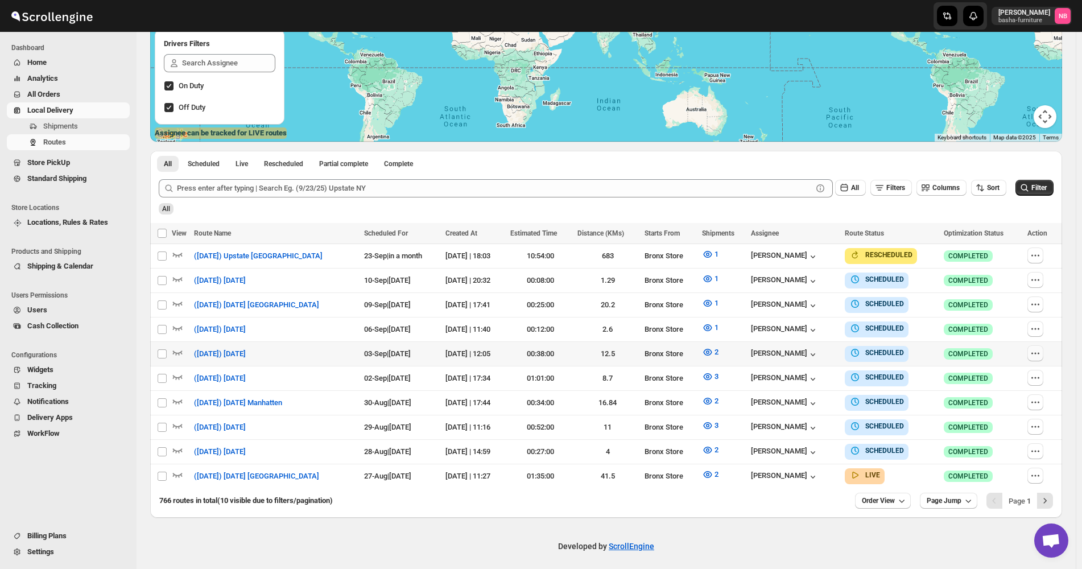
click at [1041, 352] on icon "button" at bounding box center [1035, 353] width 11 height 11
checkbox input "true"
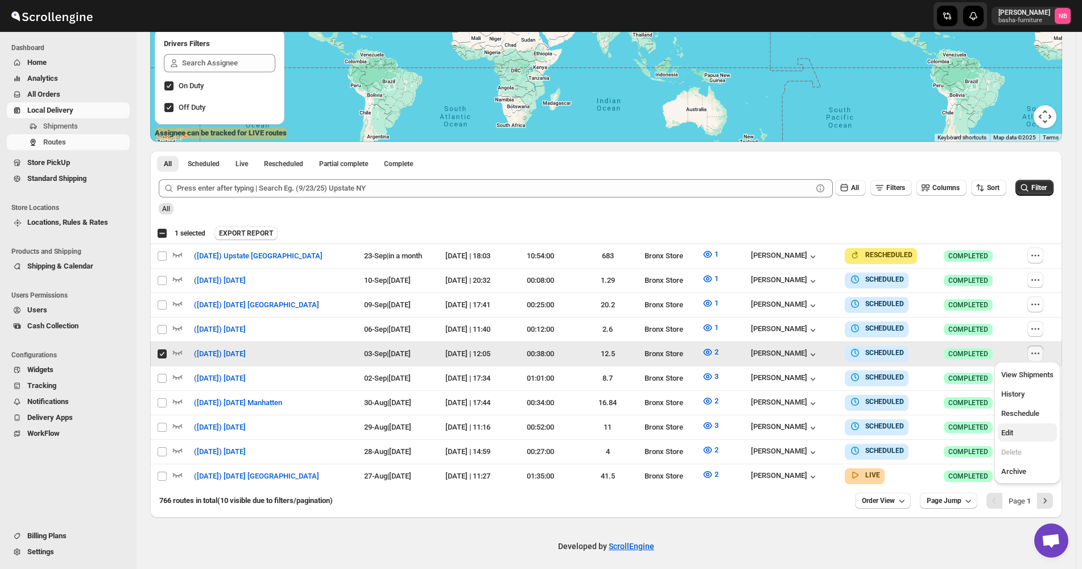
click at [1033, 435] on span "Edit" at bounding box center [1028, 432] width 52 height 11
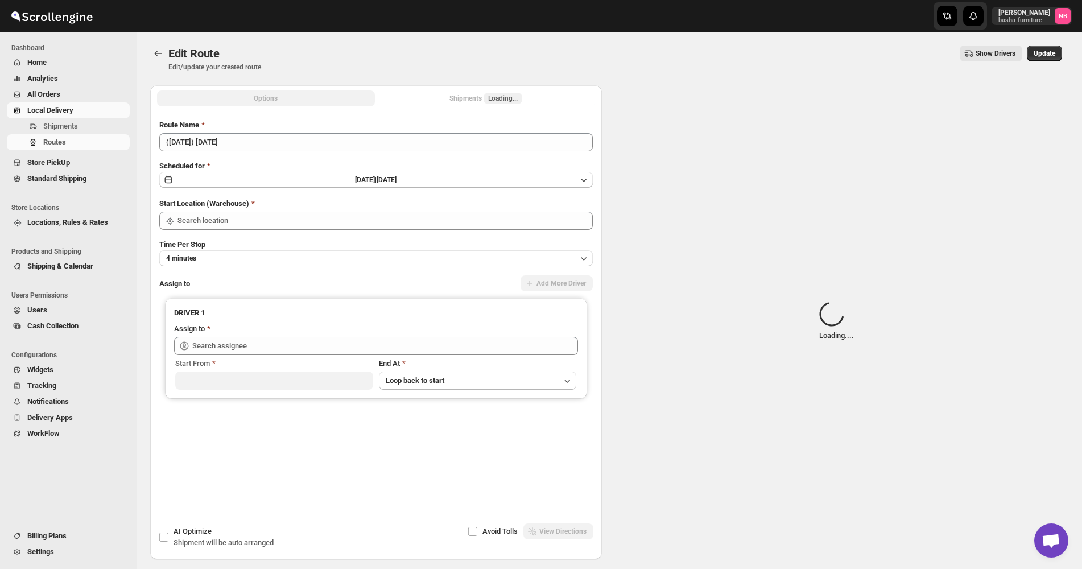
type input "([DATE]) [DATE]"
type input "Bronx Store"
type input "[PERSON_NAME] ([EMAIL_ADDRESS][DOMAIN_NAME])"
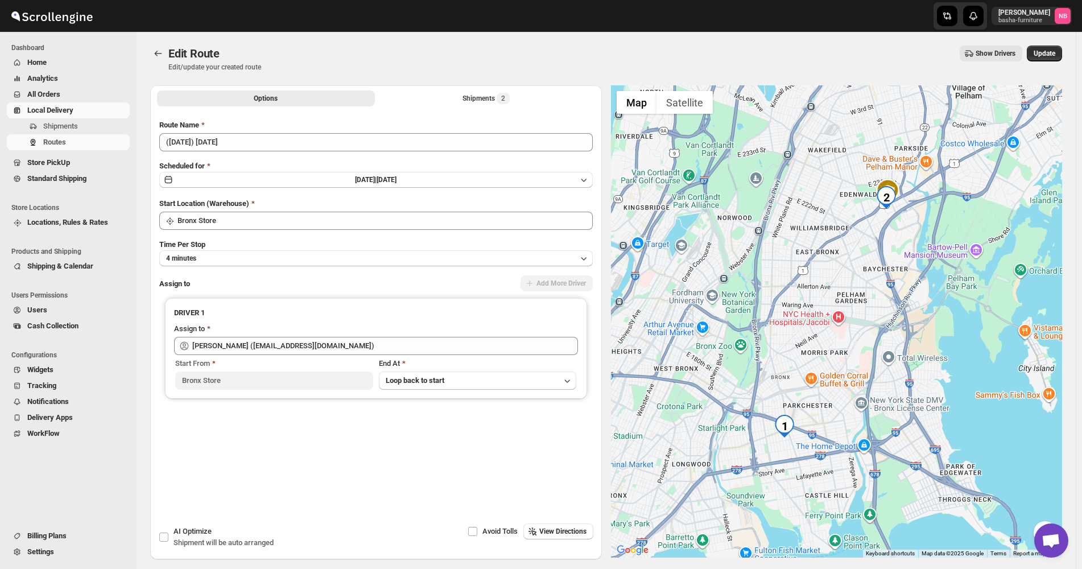
click at [149, 55] on div "Edit Route. This page is ready Edit Route Edit/update your created route Show D…" at bounding box center [607, 296] width 940 height 528
click at [159, 50] on icon "Routes" at bounding box center [158, 53] width 11 height 11
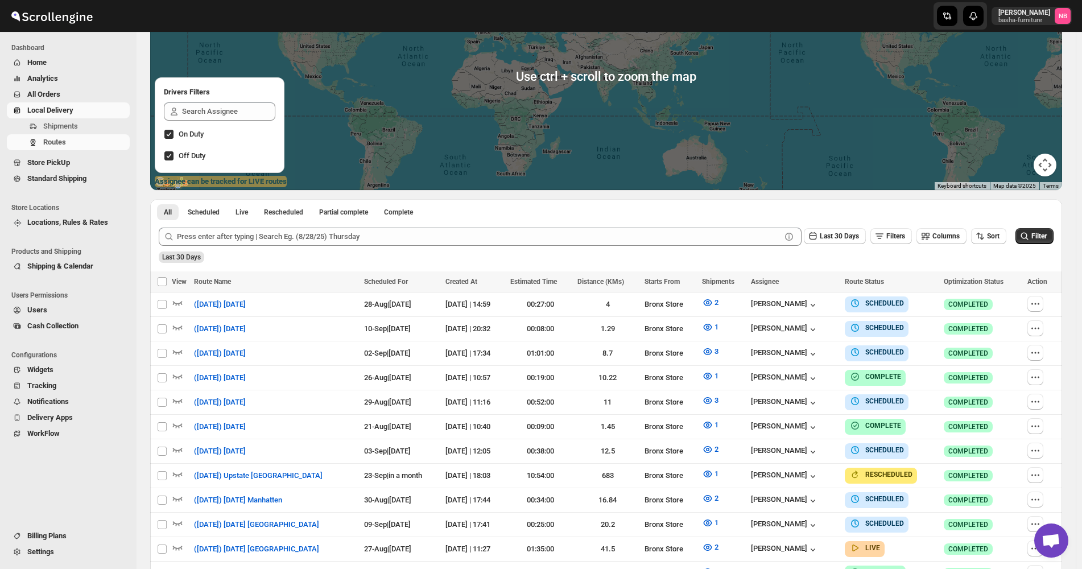
scroll to position [171, 0]
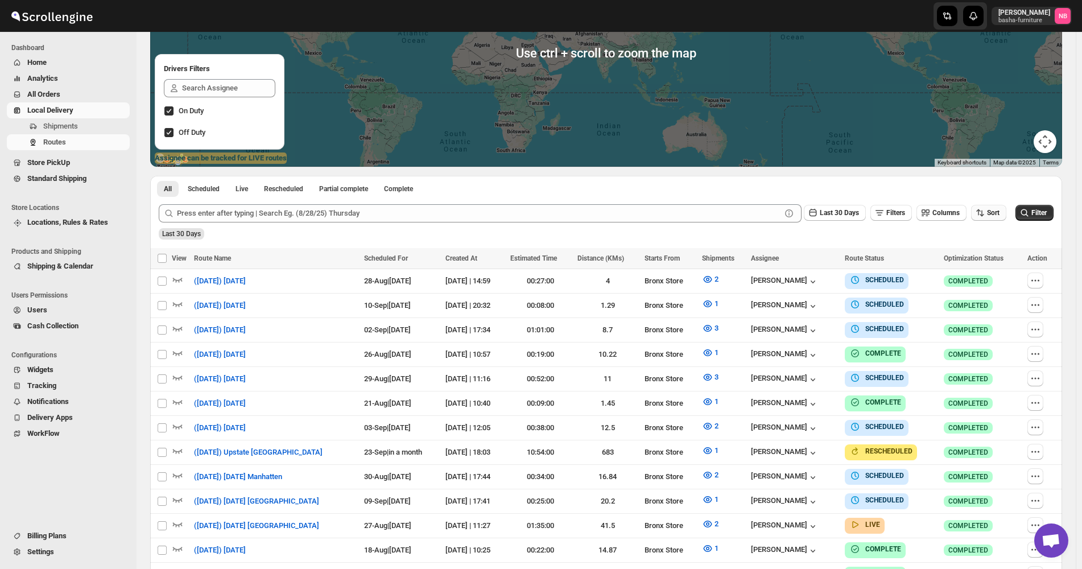
click at [996, 215] on span "Sort" at bounding box center [993, 213] width 13 height 8
click at [989, 270] on div "Due Date" at bounding box center [976, 274] width 30 height 11
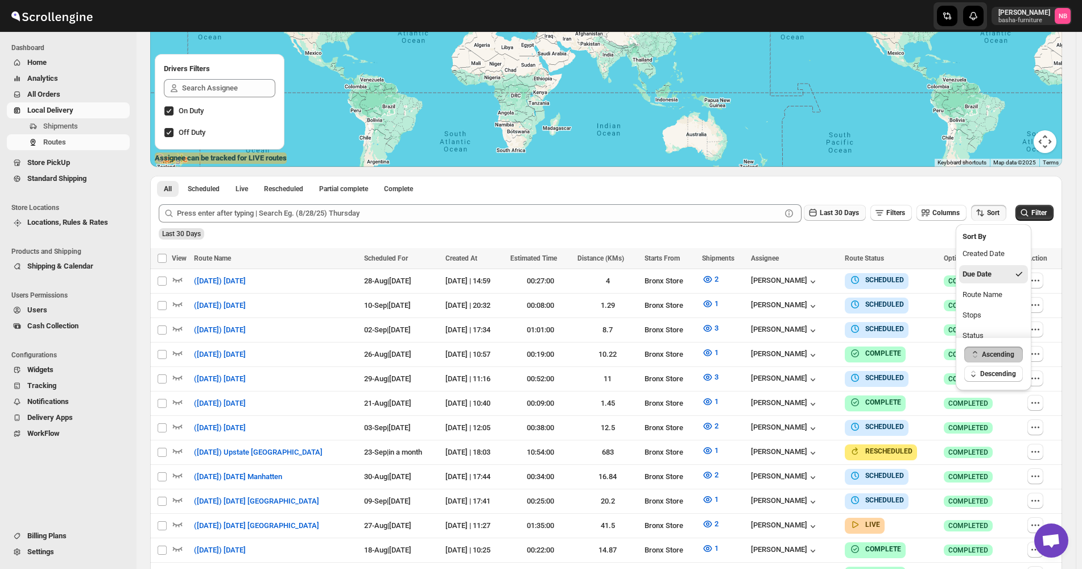
click at [840, 209] on span "Last 30 Days" at bounding box center [839, 213] width 39 height 8
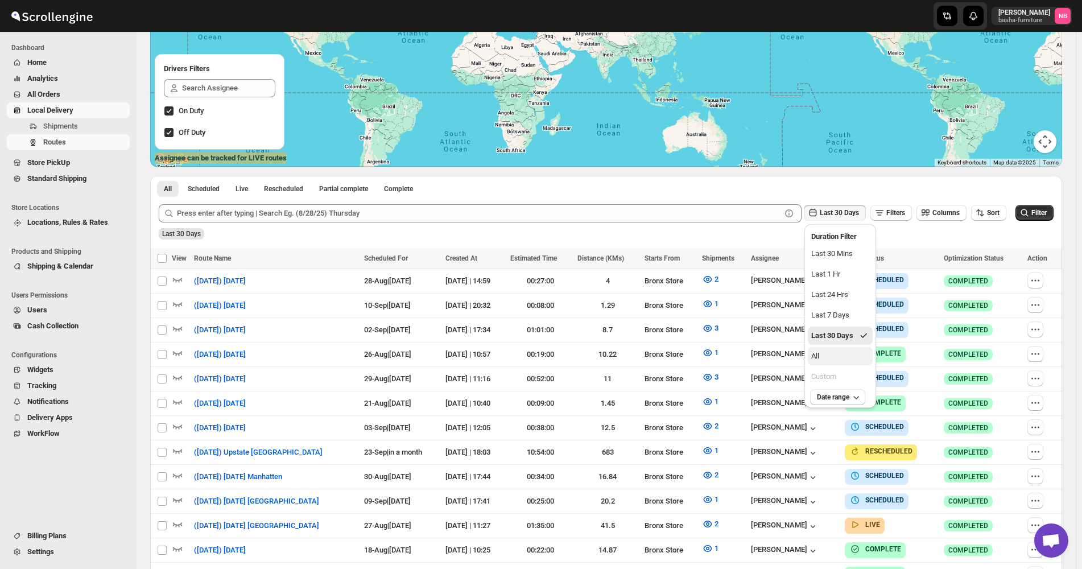
click at [830, 353] on button "All" at bounding box center [840, 356] width 65 height 18
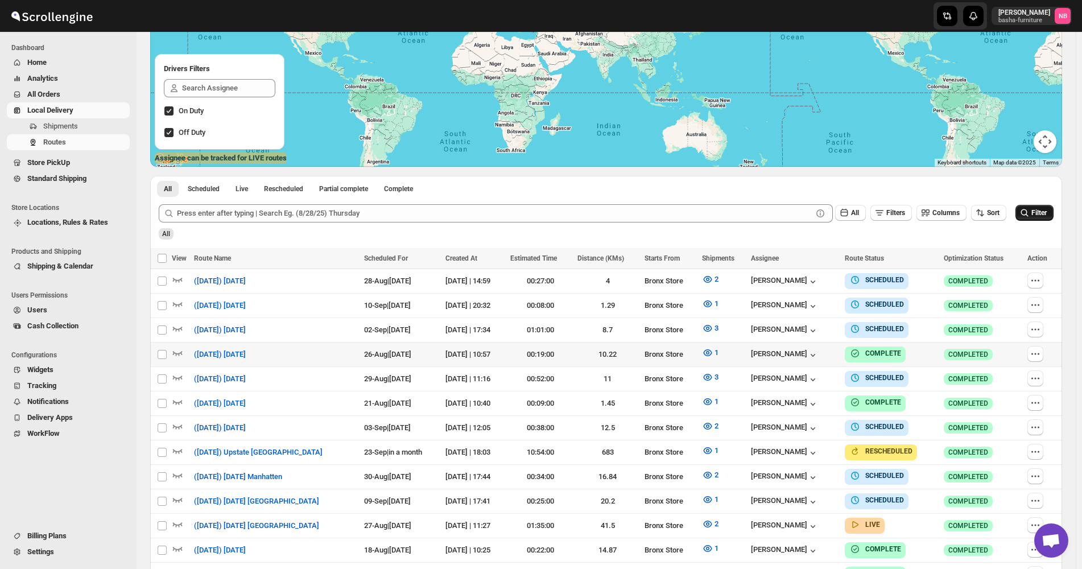
click at [1047, 212] on span "Filter" at bounding box center [1039, 213] width 15 height 8
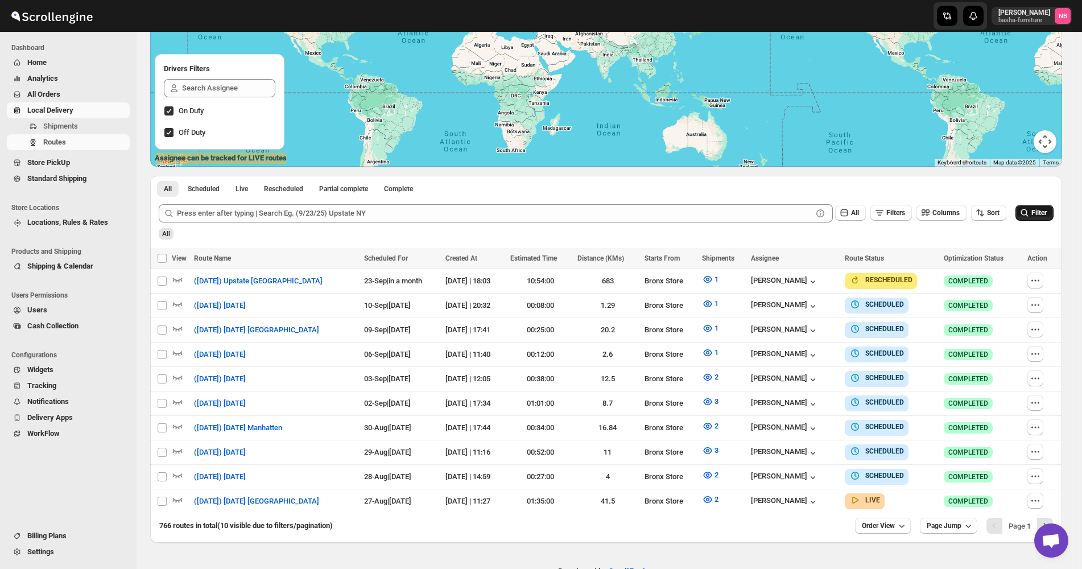
click at [1047, 212] on span "Filter" at bounding box center [1039, 213] width 15 height 8
click at [537, 228] on div "All" at bounding box center [604, 229] width 897 height 19
click at [1040, 211] on span "Filter" at bounding box center [1039, 213] width 15 height 8
